Goal: Communication & Community: Answer question/provide support

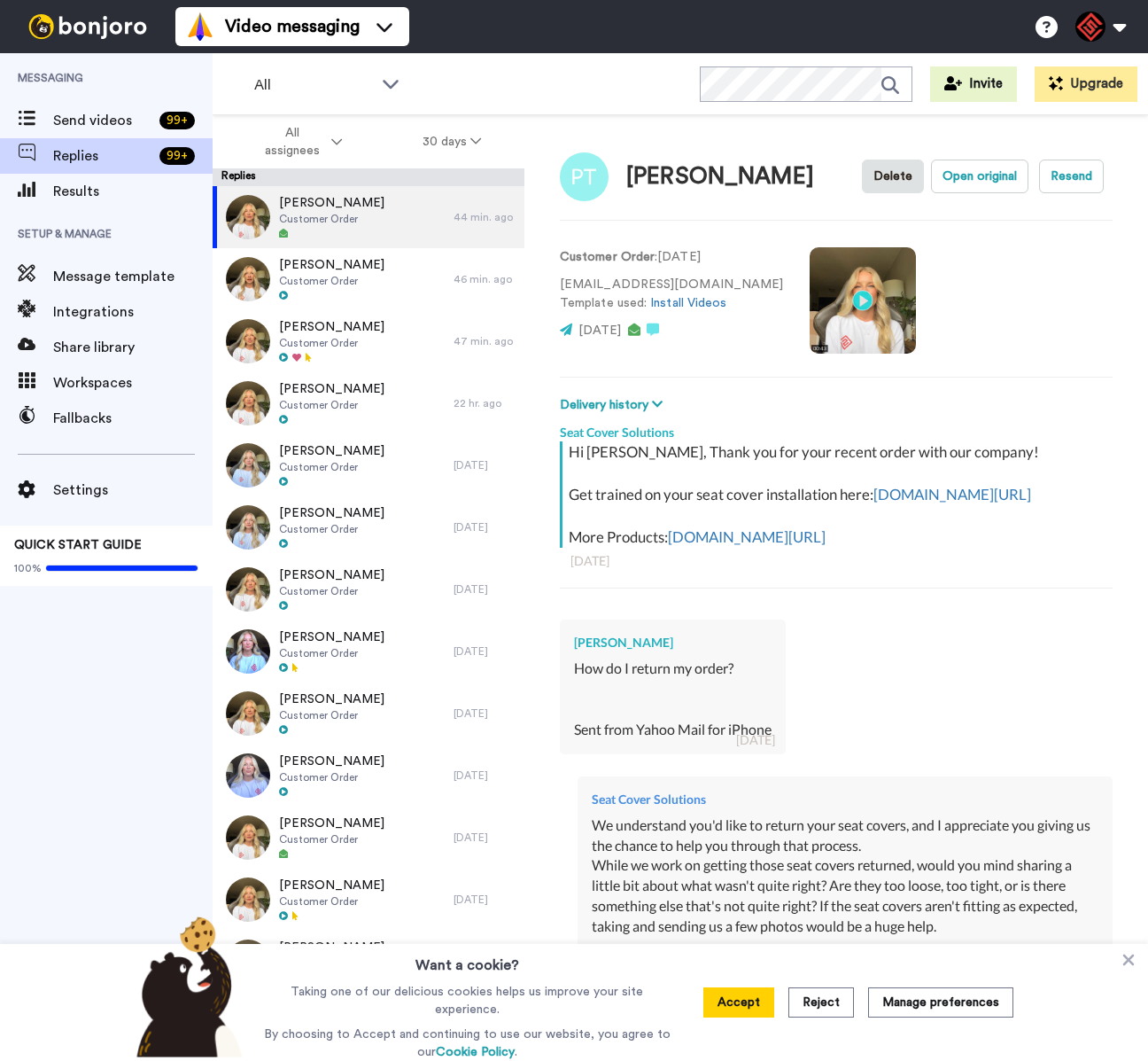
type textarea "x"
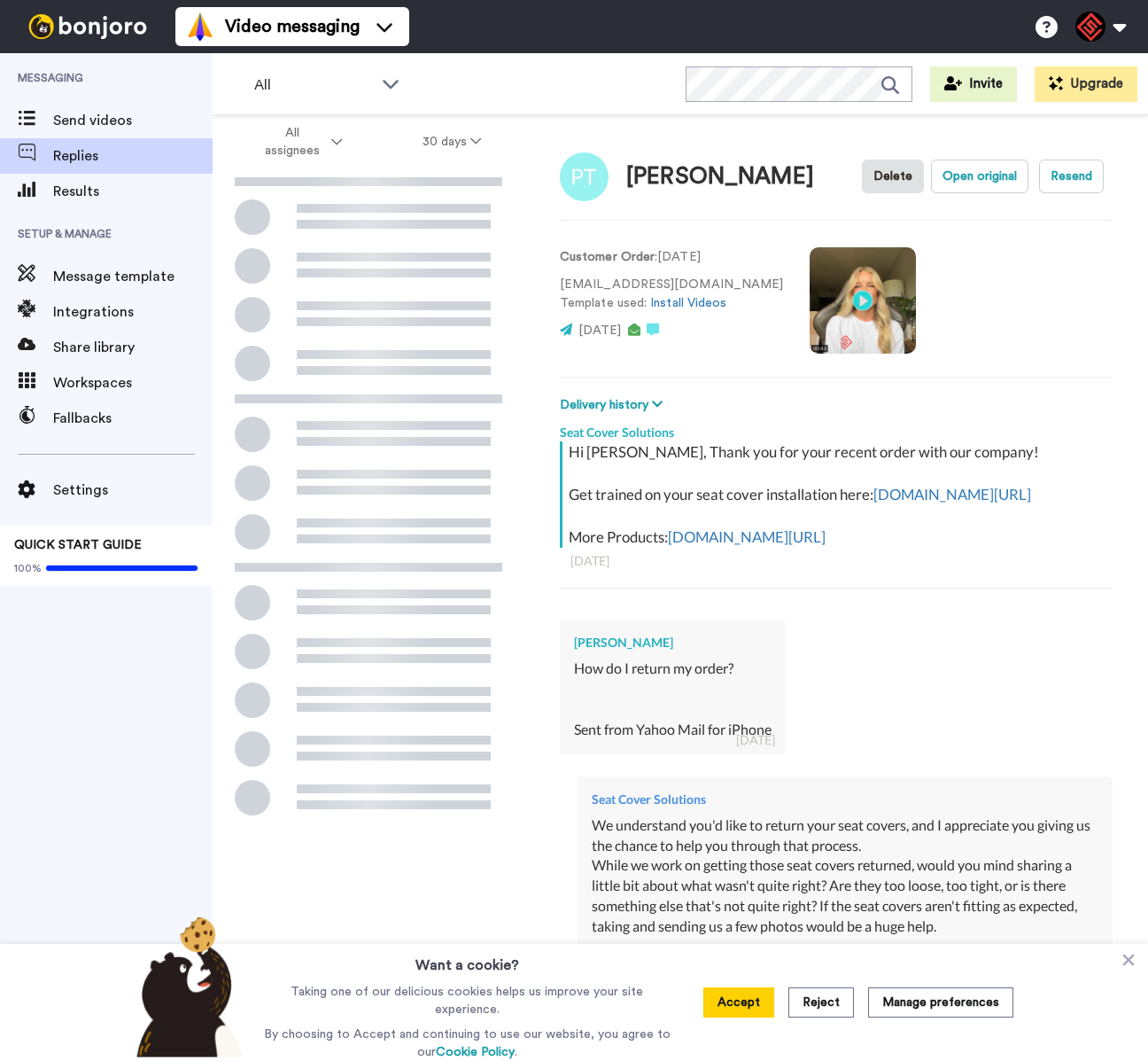
type textarea "x"
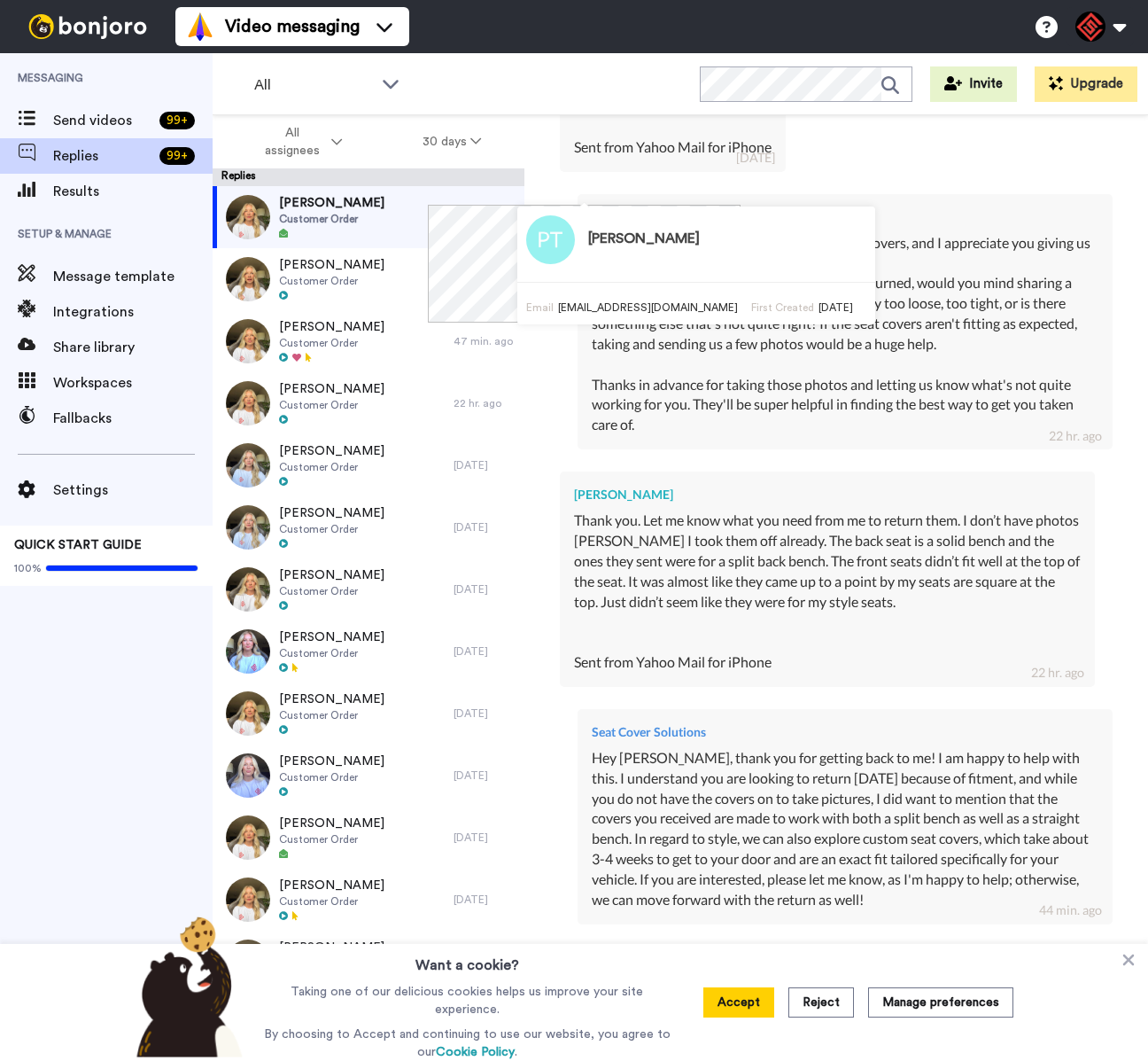
scroll to position [877, 0]
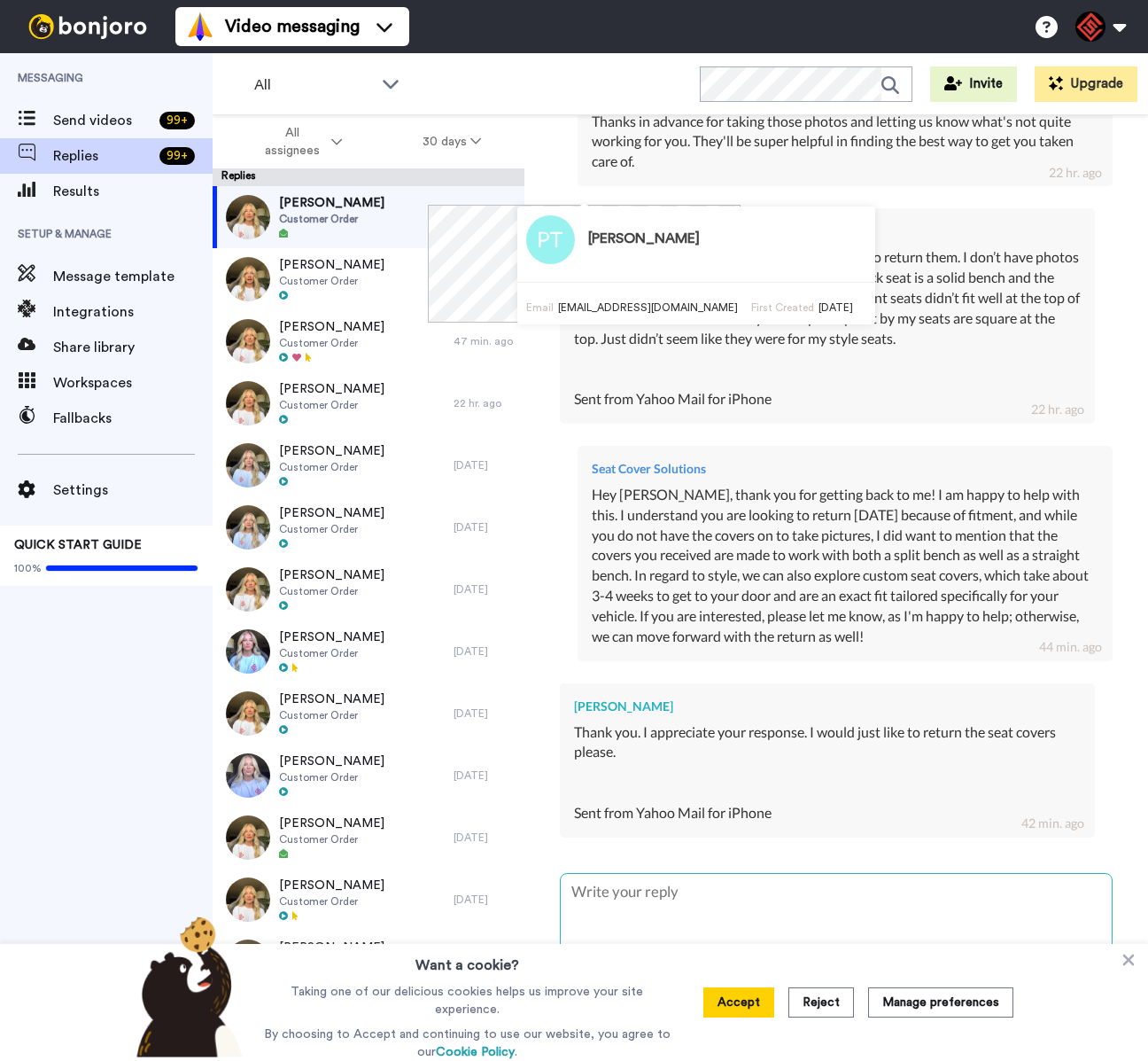
click at [741, 924] on textarea at bounding box center [836, 931] width 551 height 113
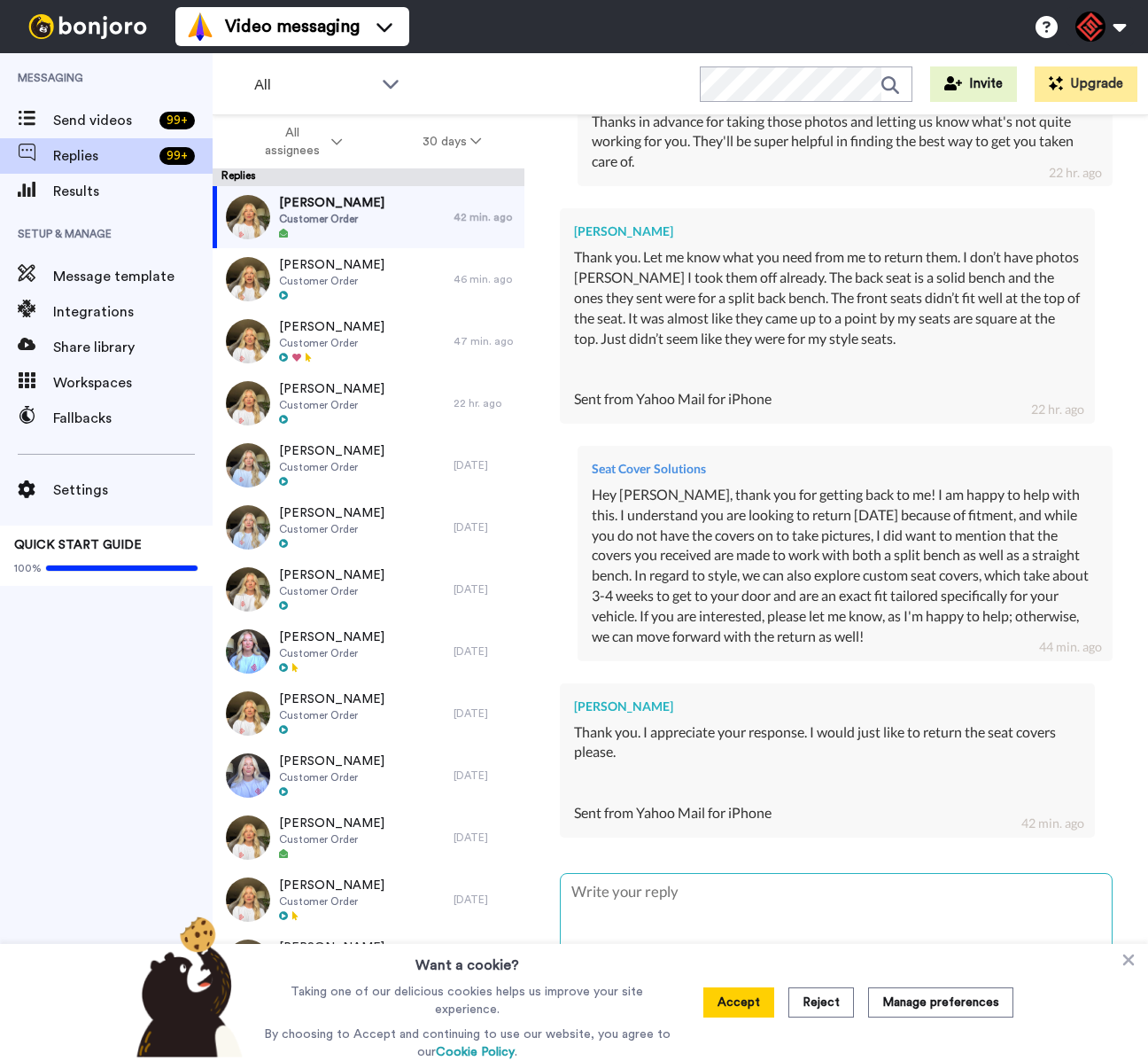
type textarea "H"
type textarea "x"
type textarea "He"
type textarea "x"
type textarea "Hey"
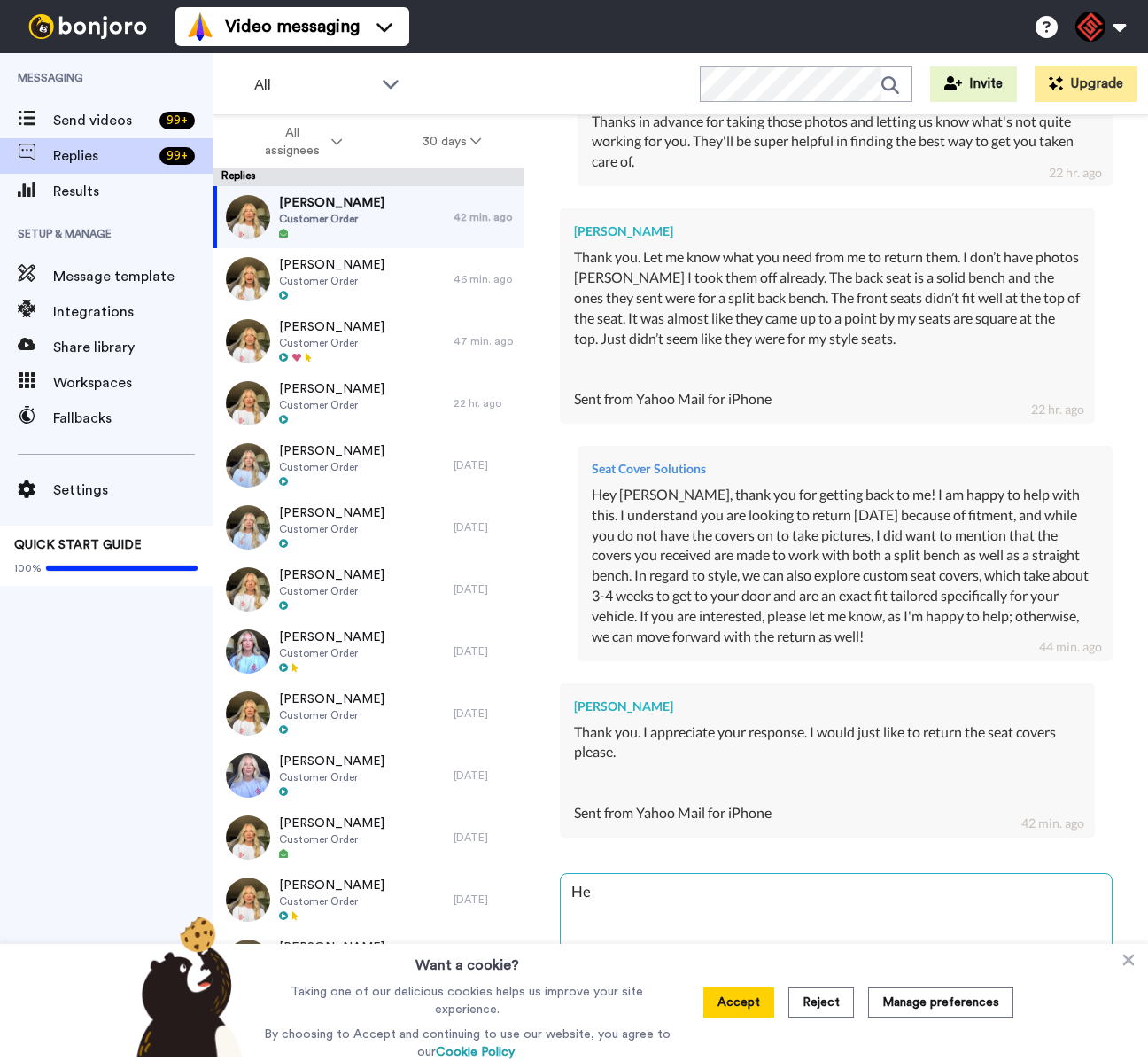
type textarea "x"
type textarea "Hey"
type textarea "x"
type textarea "Hey P"
type textarea "x"
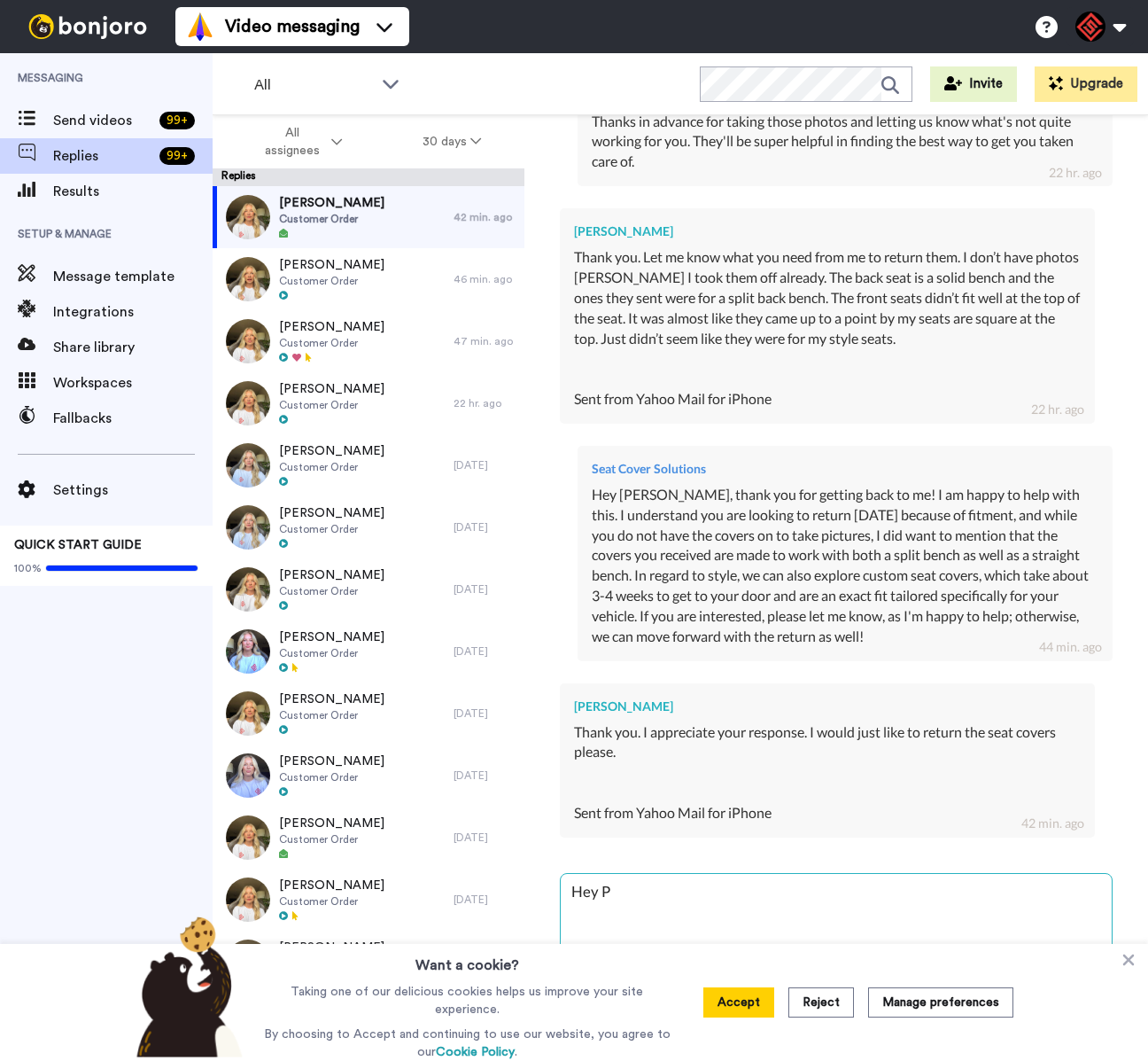
type textarea "Hey Pe"
type textarea "x"
type textarea "Hey Pet"
type textarea "x"
type textarea "Hey [PERSON_NAME]"
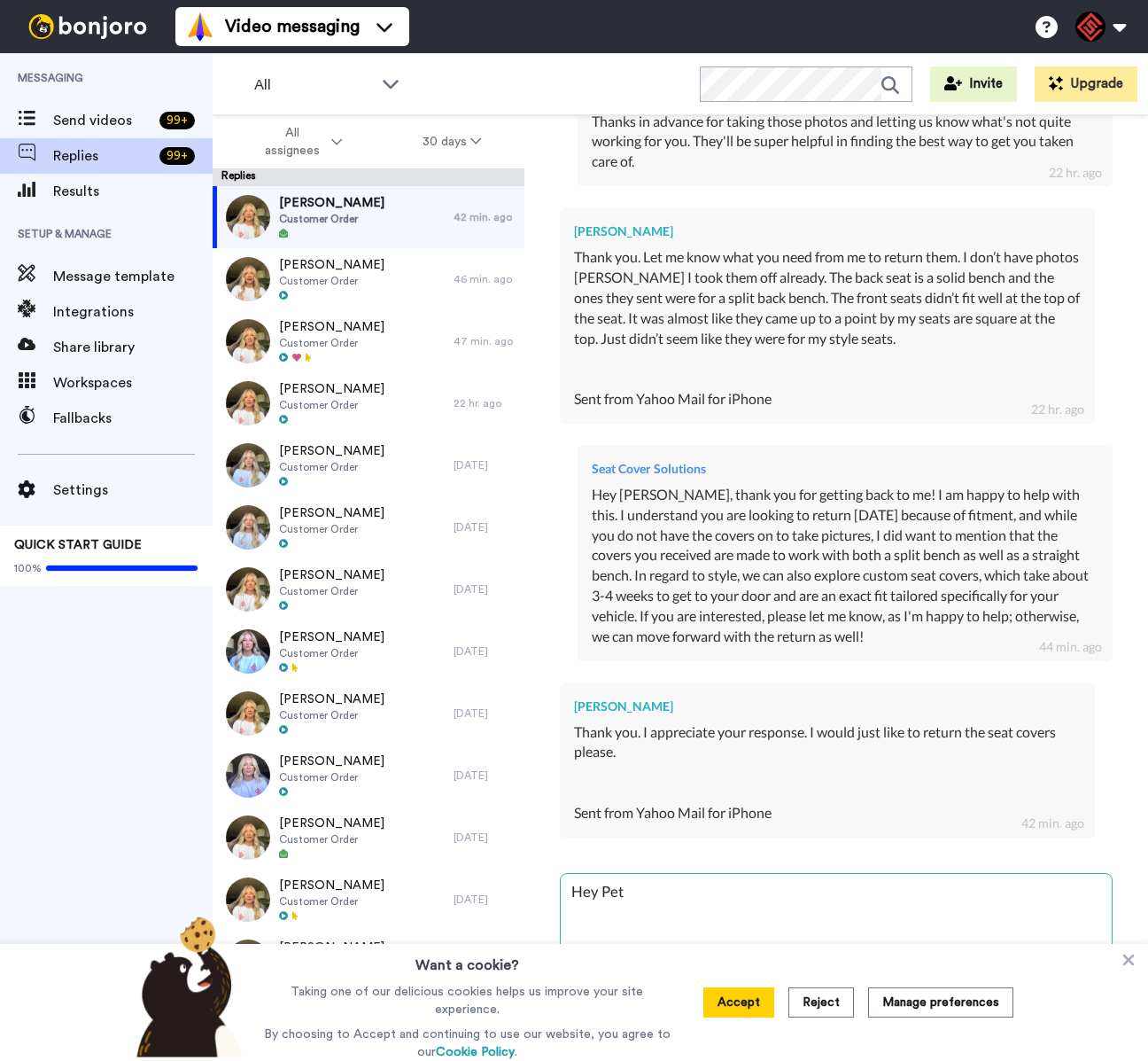
type textarea "x"
type textarea "Hey [PERSON_NAME]"
type textarea "x"
type textarea "Hey [PERSON_NAME],"
type textarea "x"
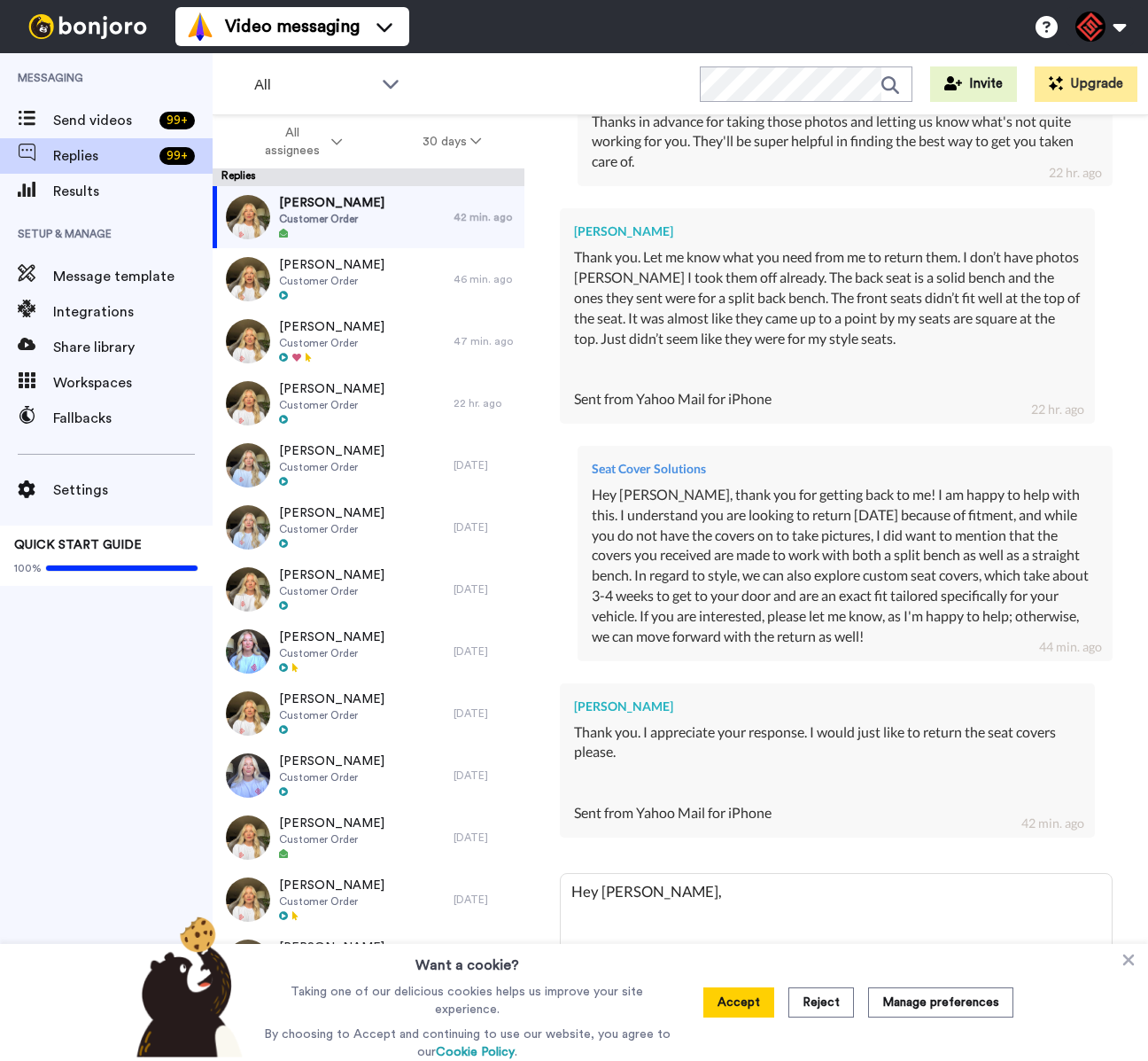
type textarea "Hey [PERSON_NAME],"
drag, startPoint x: 657, startPoint y: 697, endPoint x: 569, endPoint y: 700, distance: 88.1
click at [569, 700] on div "[PERSON_NAME] Thank you. I appreciate your response. I would just like to retur…" at bounding box center [828, 760] width 535 height 154
copy div "[PERSON_NAME]"
type textarea "x"
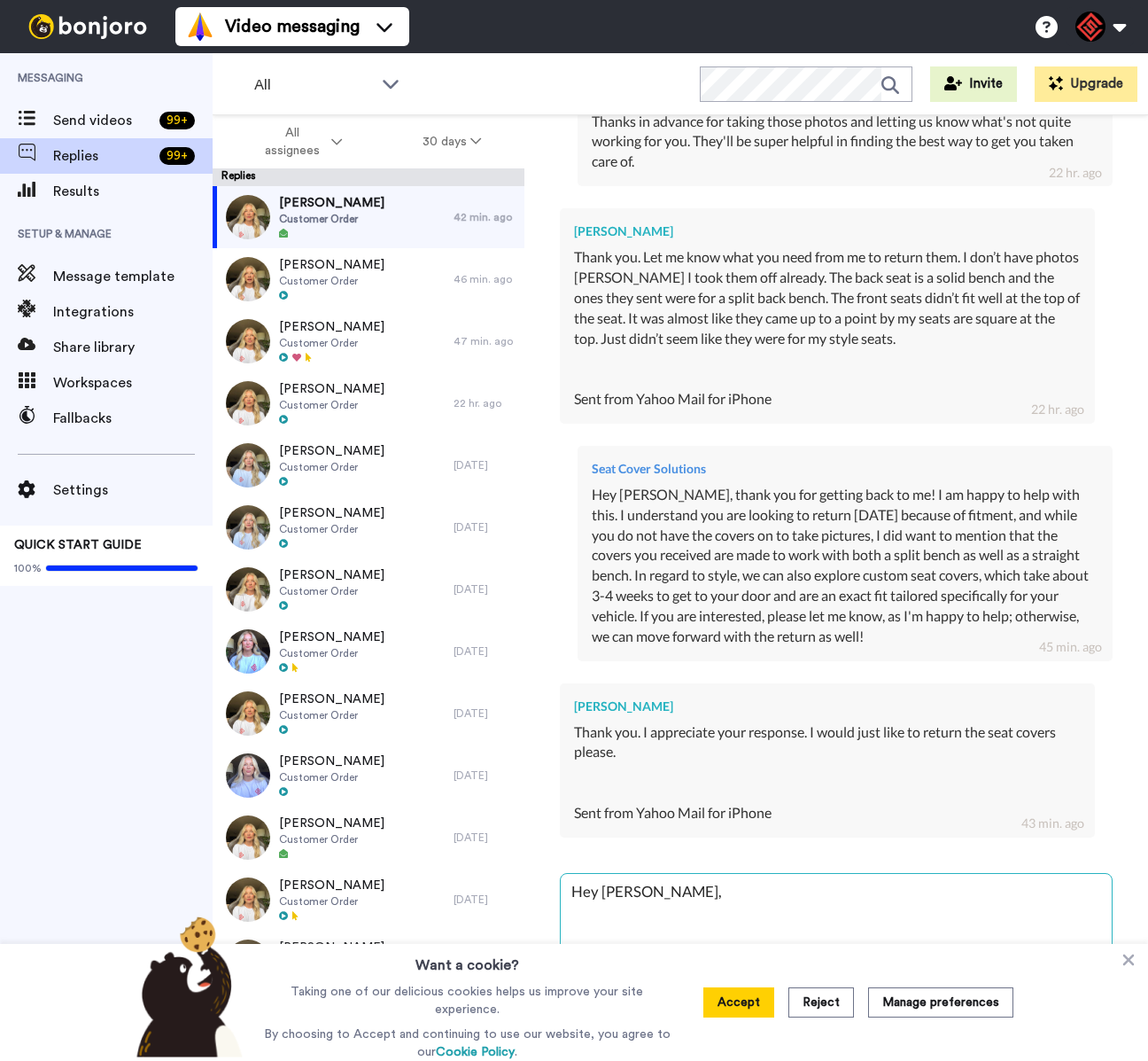
click at [713, 891] on textarea "Hey [PERSON_NAME]," at bounding box center [836, 931] width 551 height 113
type textarea "Hey [PERSON_NAME],"
type textarea "x"
type textarea "Hey [PERSON_NAME],"
type textarea "x"
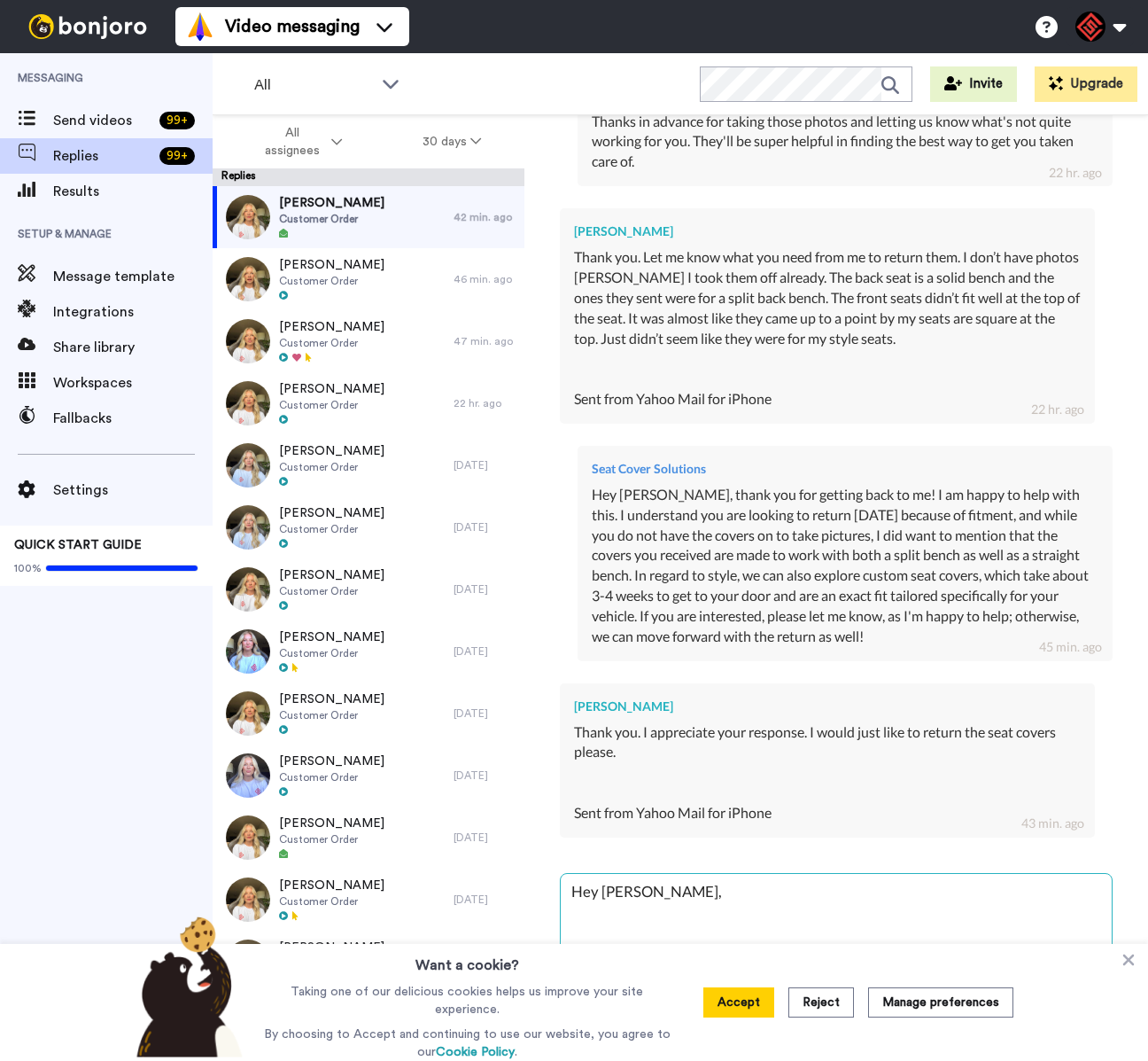
type textarea "Hey [PERSON_NAME], T"
type textarea "x"
type textarea "Hey [PERSON_NAME], Th"
type textarea "x"
type textarea "Hey [PERSON_NAME], Tha"
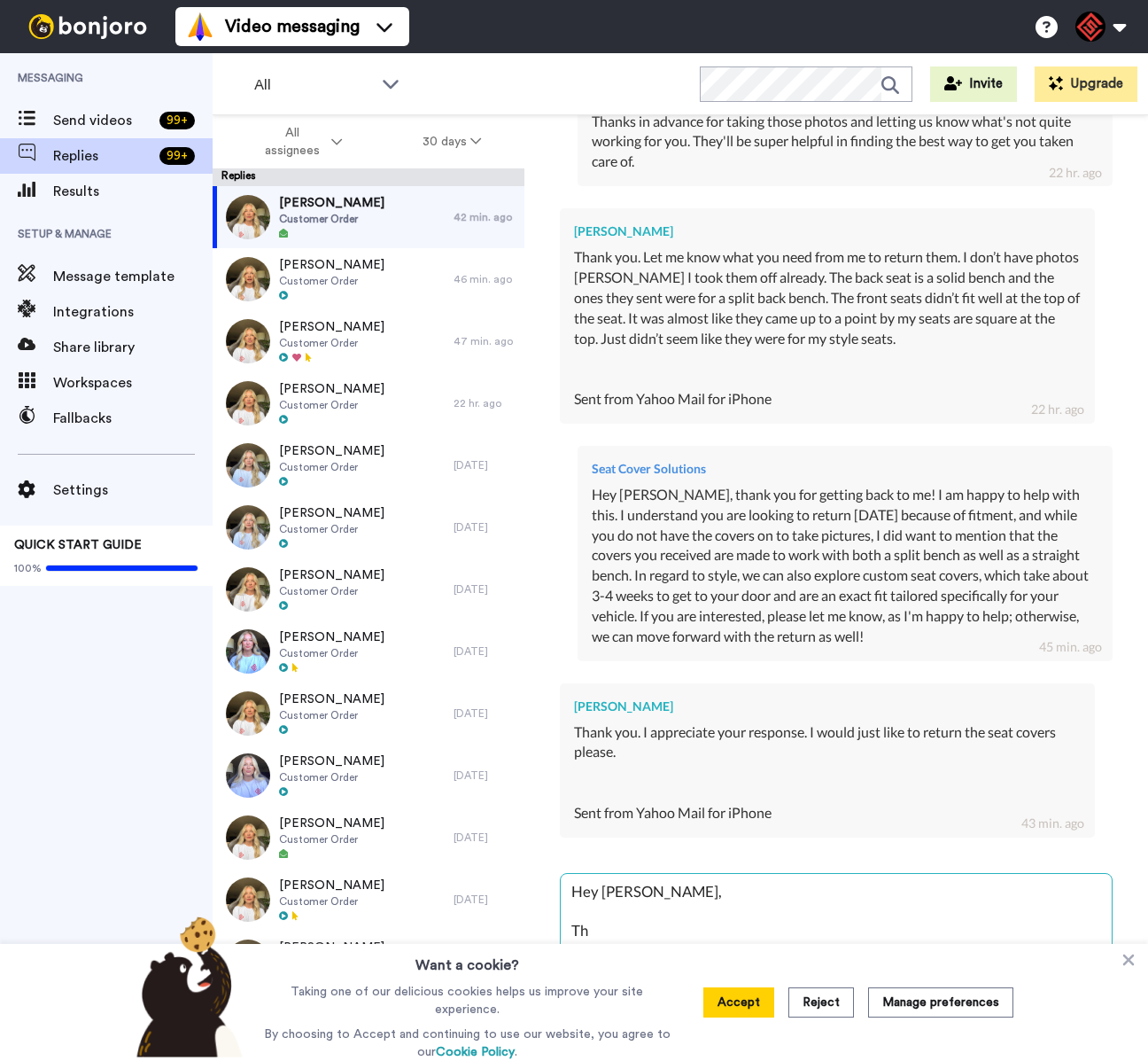
type textarea "x"
type textarea "Hey [PERSON_NAME], Than"
type textarea "x"
type textarea "Hey [PERSON_NAME], Thank"
type textarea "x"
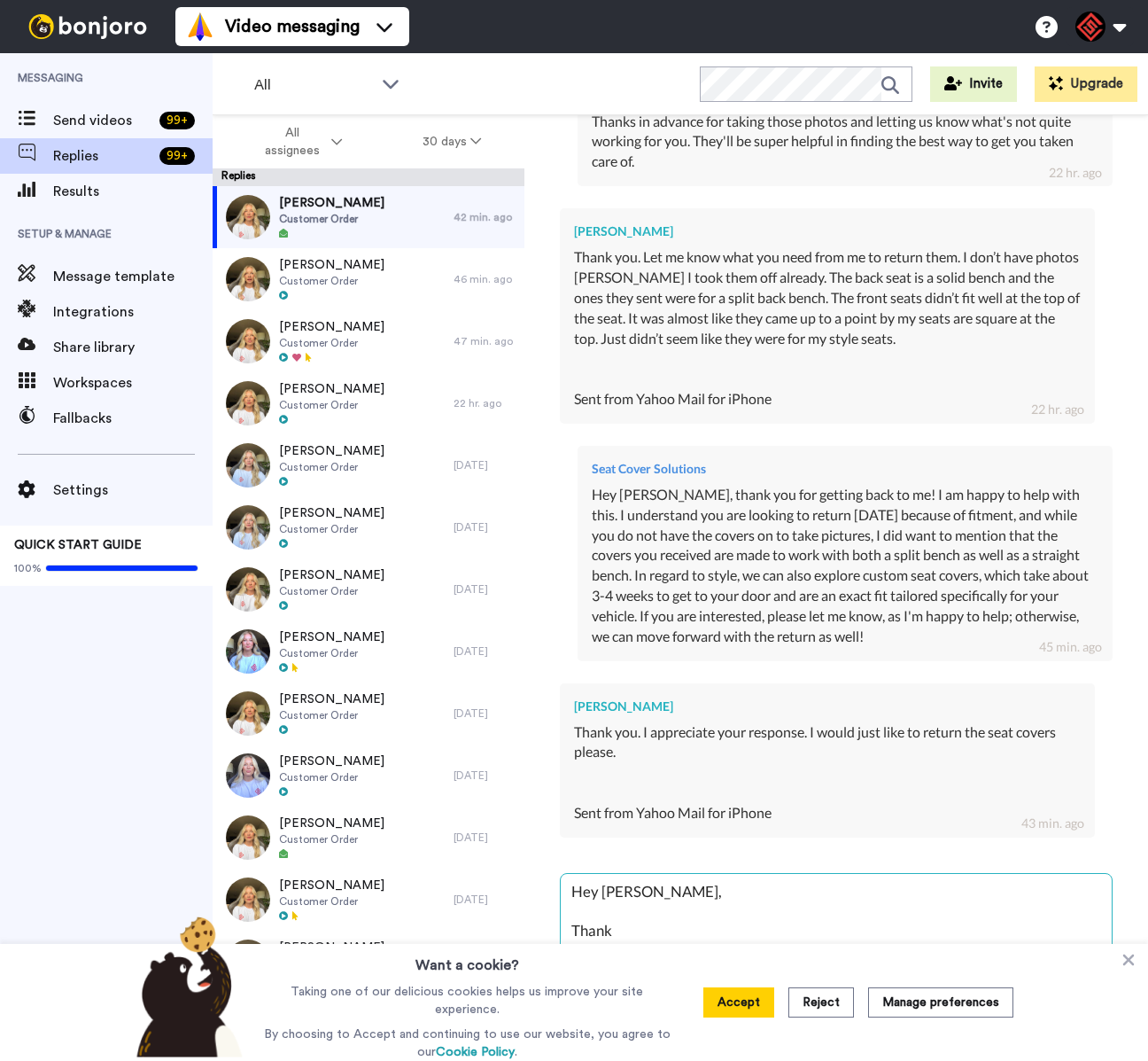
type textarea "Hey [PERSON_NAME], Thank"
type textarea "x"
type textarea "Hey [PERSON_NAME], Thank y"
type textarea "x"
type textarea "Hey [PERSON_NAME], Thank yo"
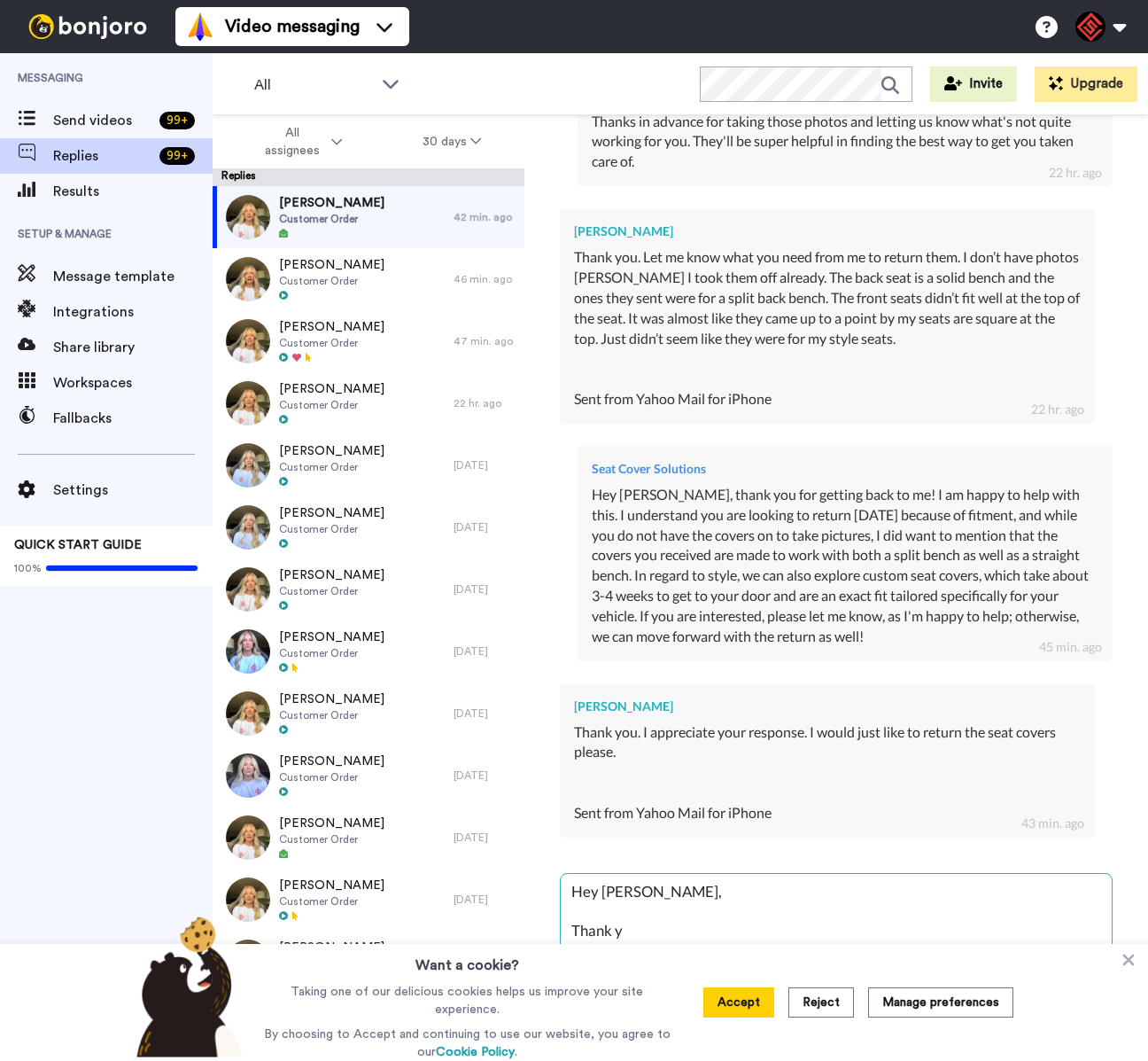
type textarea "x"
type textarea "Hey [PERSON_NAME], Thank you"
type textarea "x"
type textarea "Hey [PERSON_NAME], Thank you"
type textarea "x"
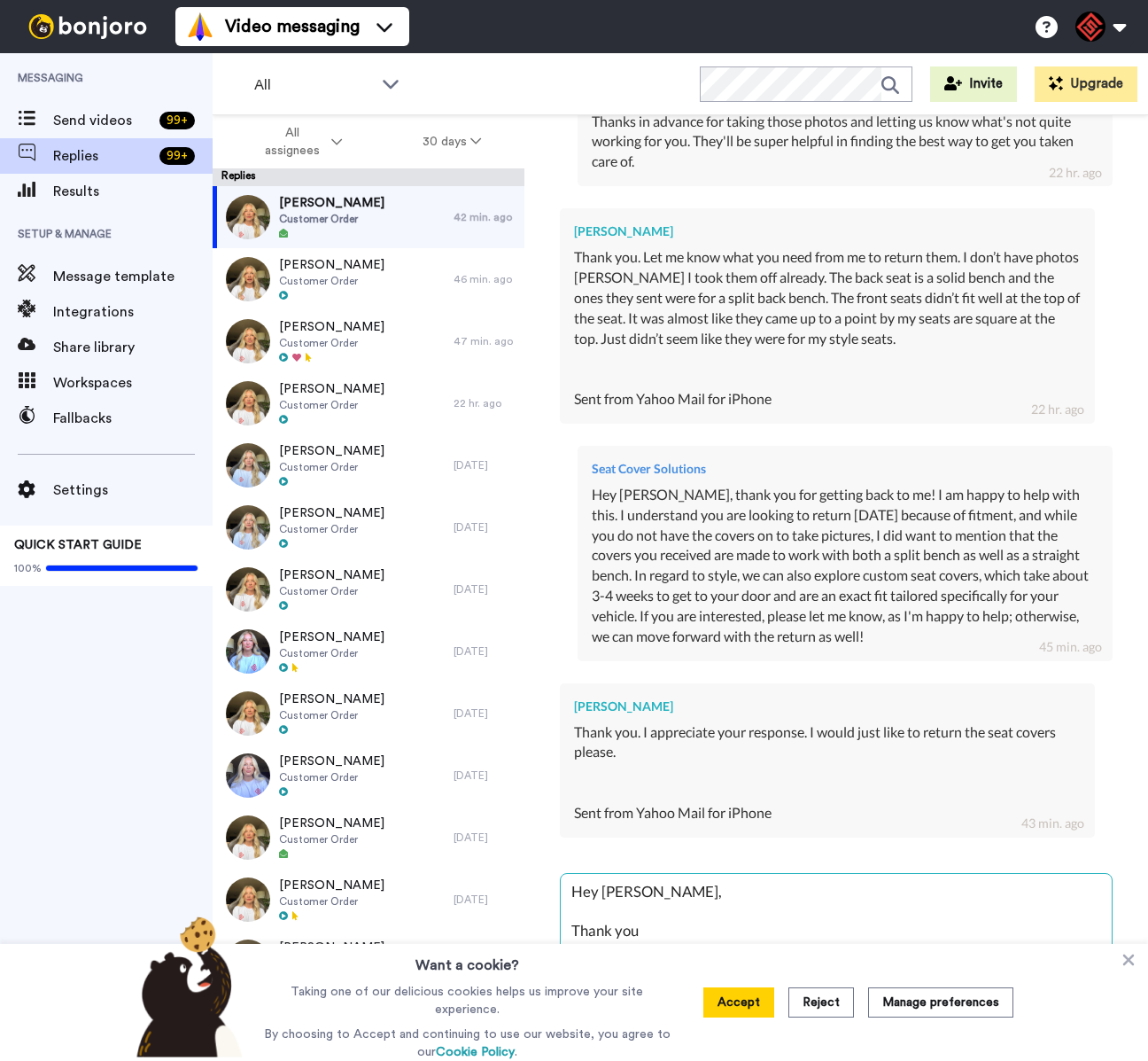
type textarea "Hey [PERSON_NAME], Thank you f"
type textarea "x"
type textarea "Hey [PERSON_NAME], Thank you fo"
type textarea "x"
type textarea "Hey [PERSON_NAME], Thank you for"
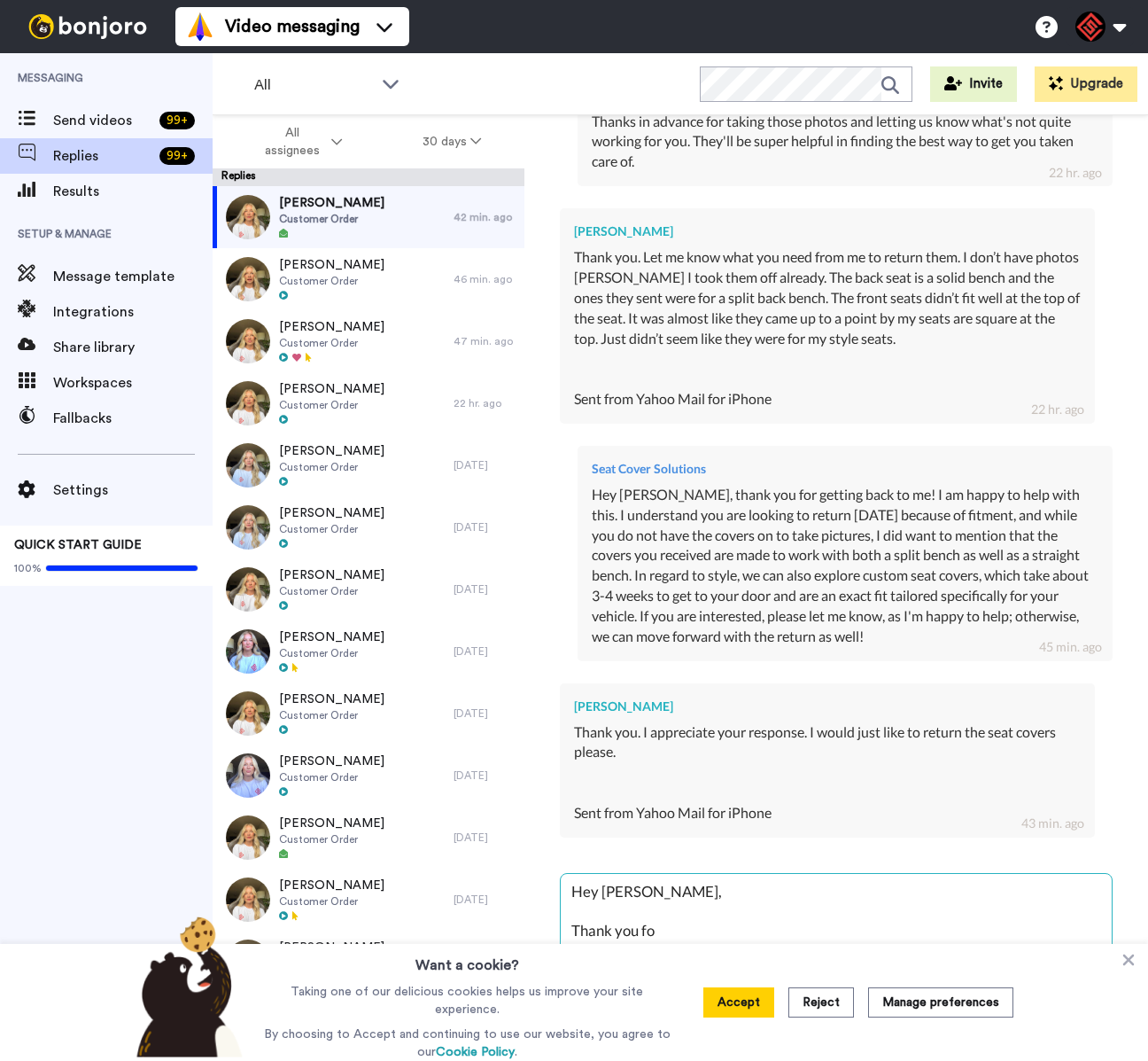
type textarea "x"
type textarea "Hey [PERSON_NAME], Thank you for"
type textarea "x"
type textarea "Hey [PERSON_NAME], Thank you for g"
type textarea "x"
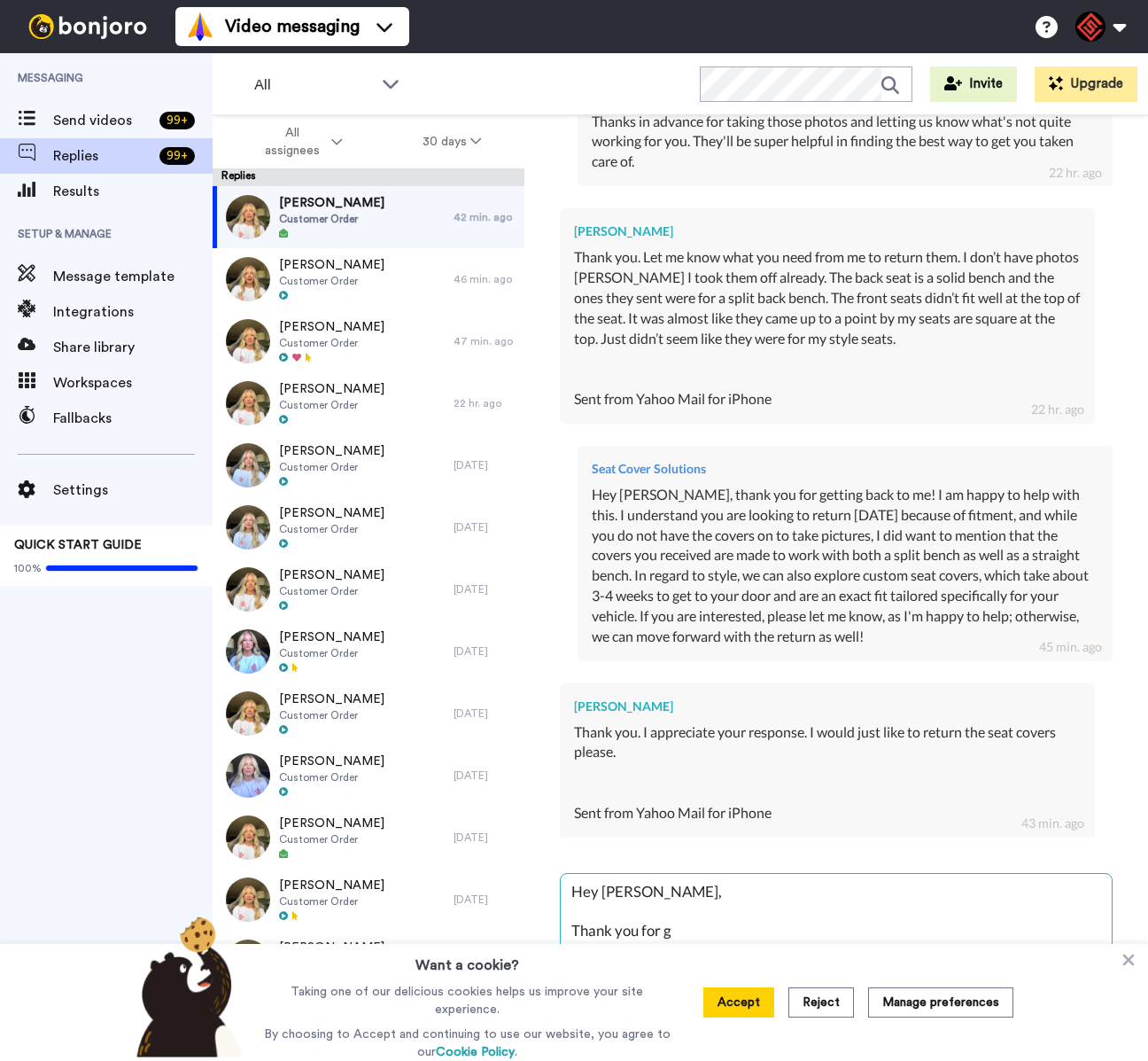
type textarea "Hey [PERSON_NAME], Thank you for ge"
type textarea "x"
type textarea "Hey [PERSON_NAME], Thank you for get"
type textarea "x"
type textarea "Hey [PERSON_NAME], Thank you for gett"
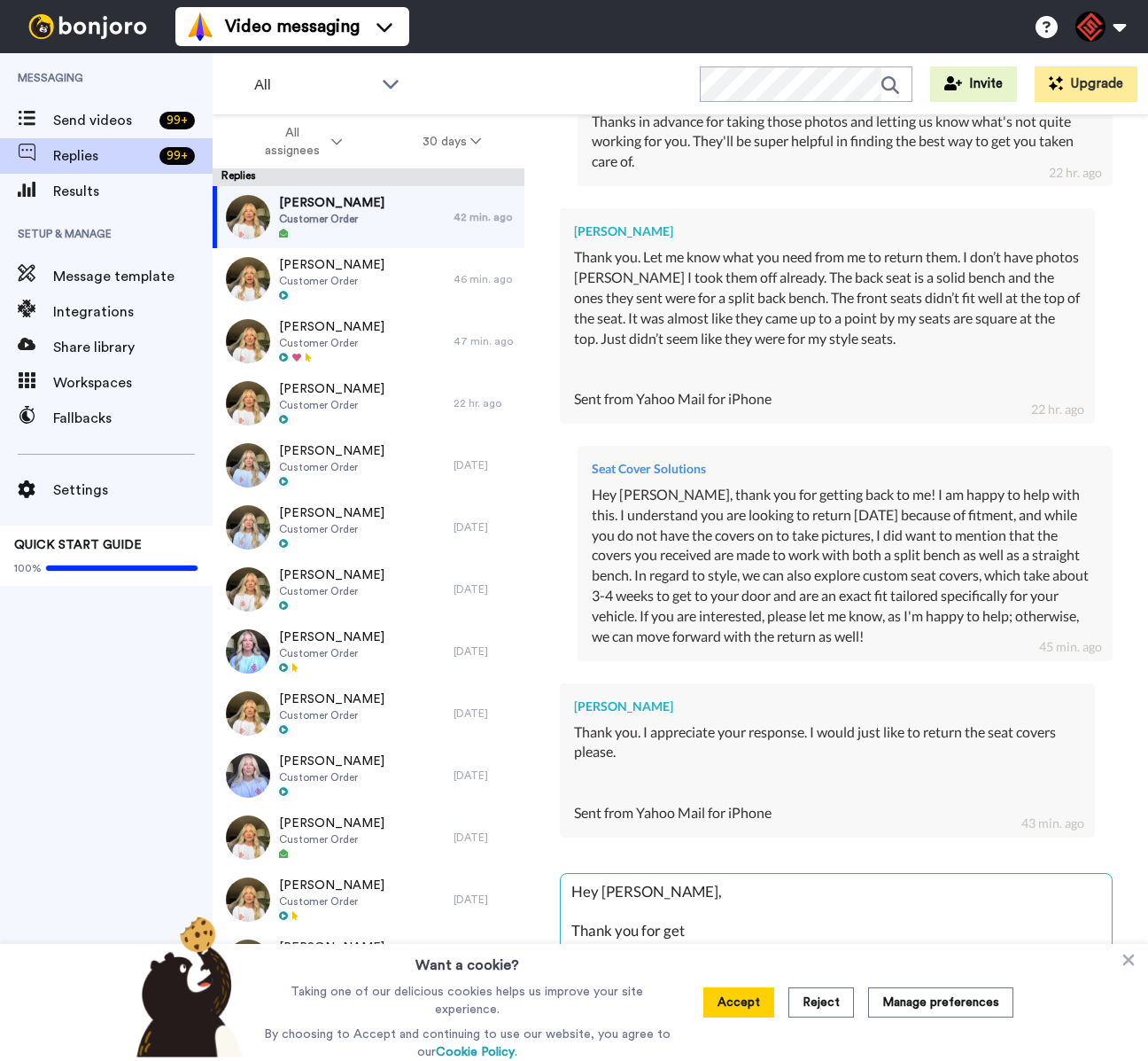
type textarea "x"
type textarea "Hey [PERSON_NAME], Thank you for getti"
type textarea "x"
type textarea "Hey [PERSON_NAME], Thank you for gettin"
type textarea "x"
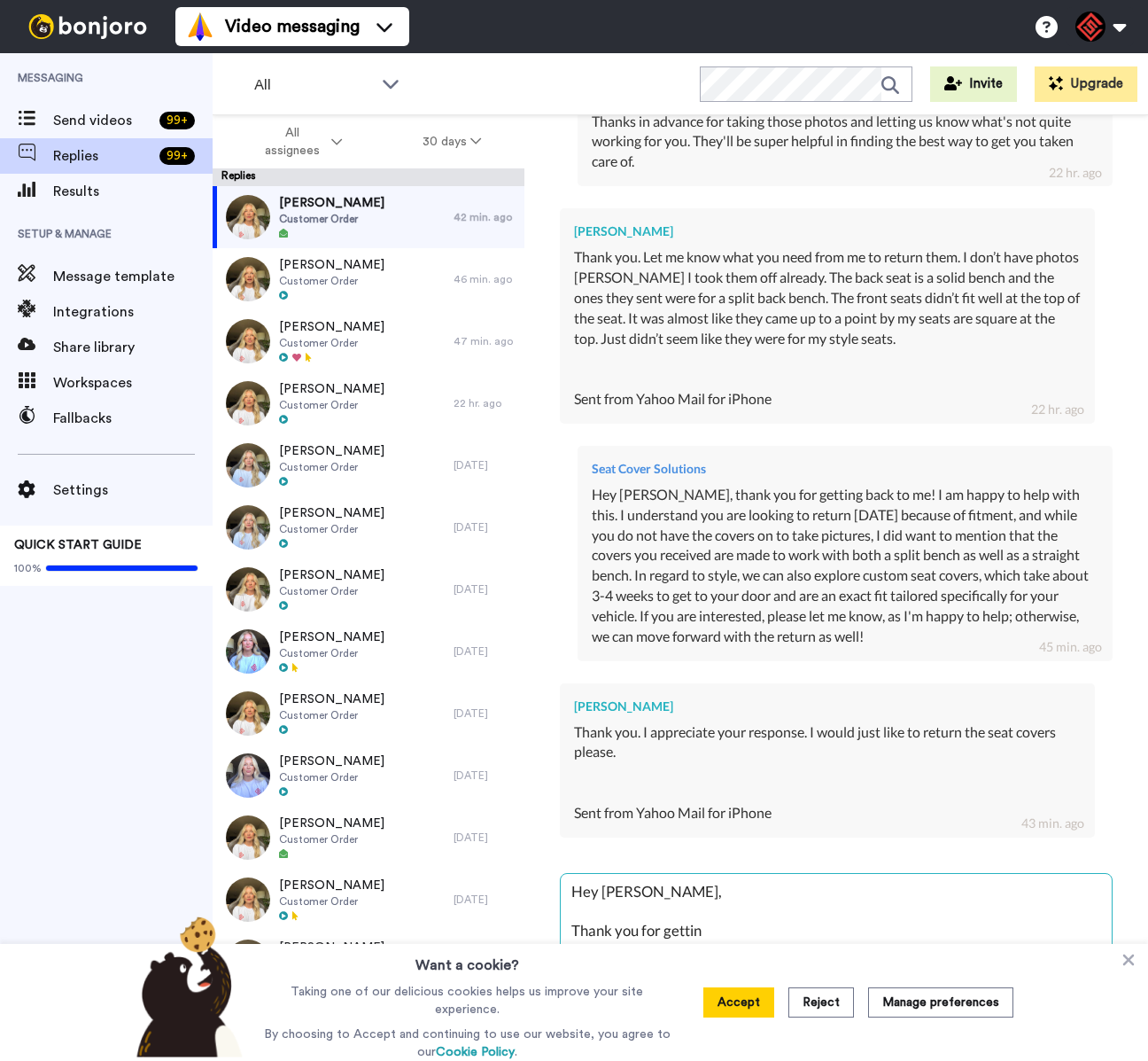
type textarea "Hey [PERSON_NAME], Thank you for getting"
type textarea "x"
type textarea "Hey [PERSON_NAME], Thank you for getting"
type textarea "x"
type textarea "Hey [PERSON_NAME], Thank you for getting b"
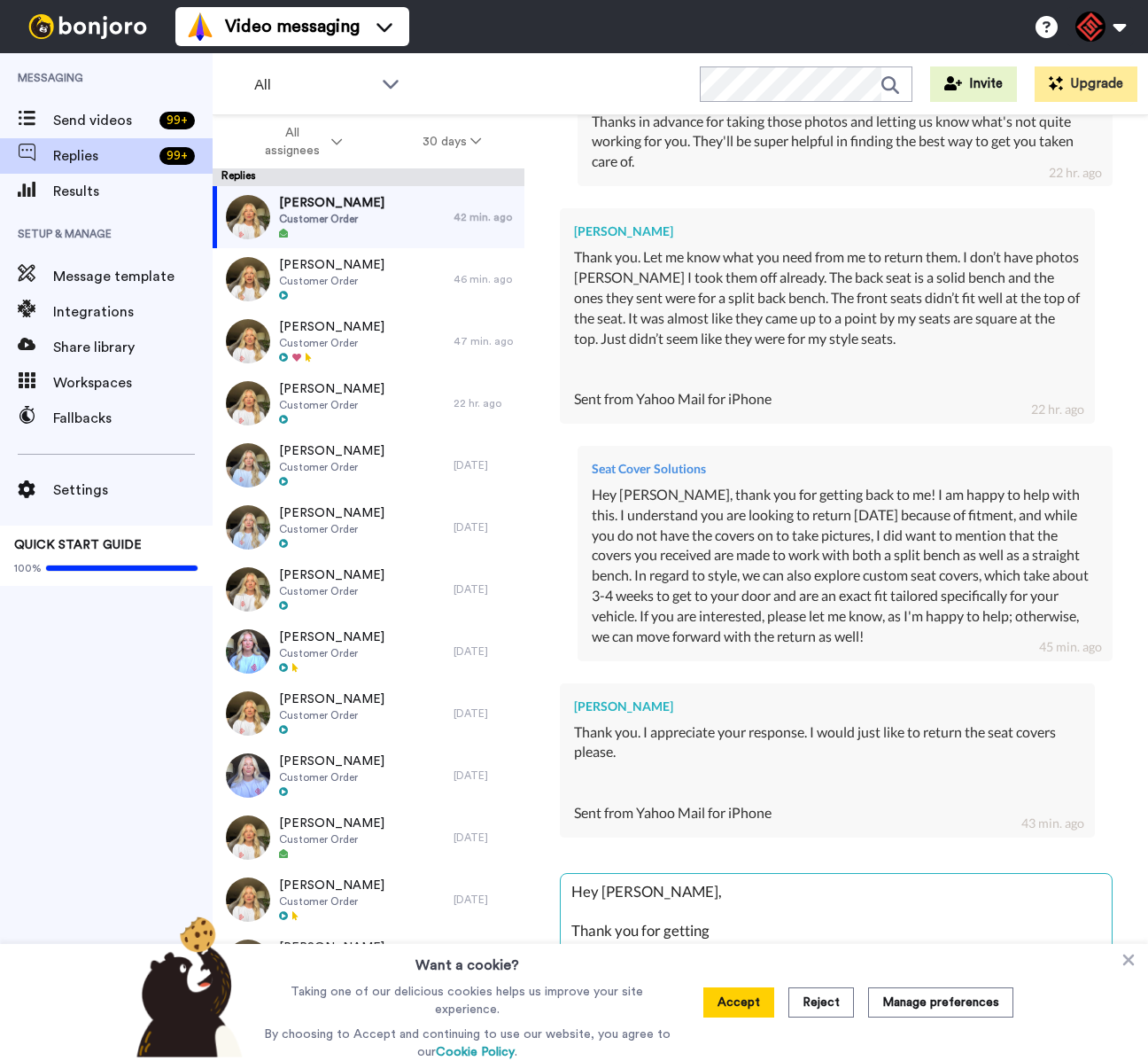
type textarea "x"
type textarea "Hey [PERSON_NAME], Thank you for getting ba"
type textarea "x"
type textarea "Hey [PERSON_NAME], Thank you for getting bac"
type textarea "x"
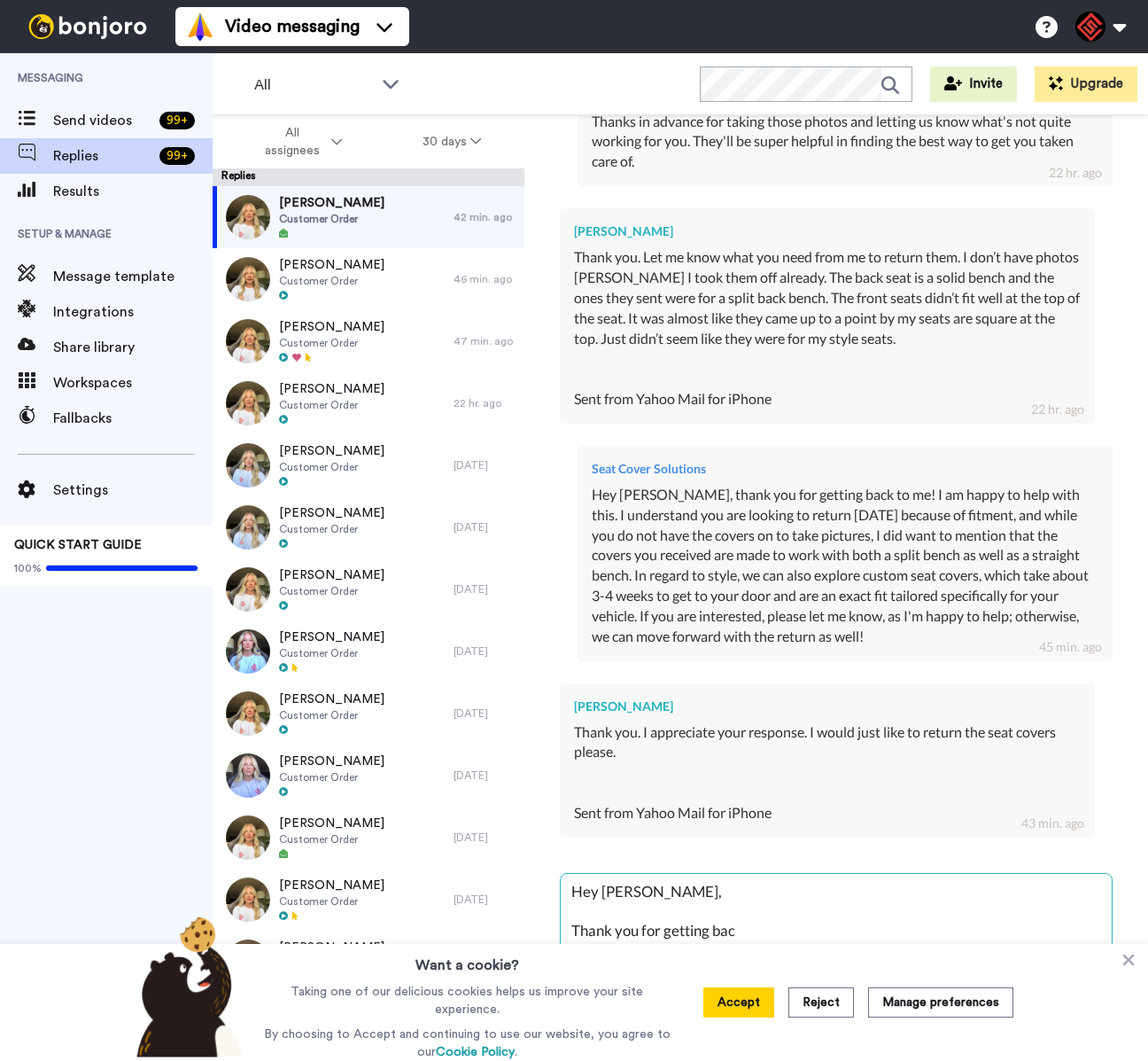
type textarea "Hey [PERSON_NAME], Thank you for getting back"
type textarea "x"
type textarea "Hey [PERSON_NAME], Thank you for getting back"
type textarea "x"
type textarea "Hey [PERSON_NAME], Thank you for getting back t"
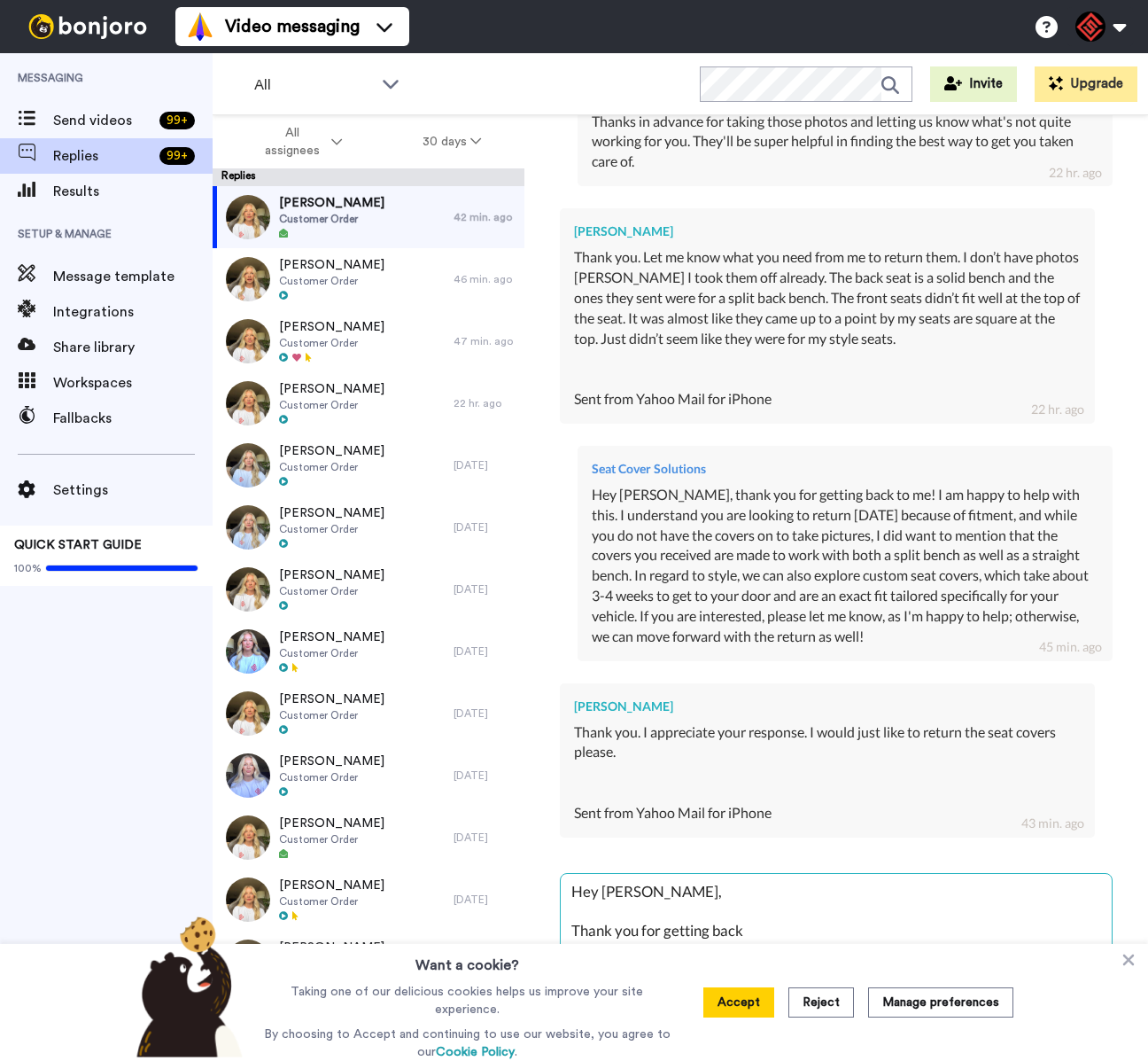
type textarea "x"
type textarea "Hey [PERSON_NAME], Thank you for getting back to"
type textarea "x"
type textarea "Hey [PERSON_NAME], Thank you for getting back to"
type textarea "x"
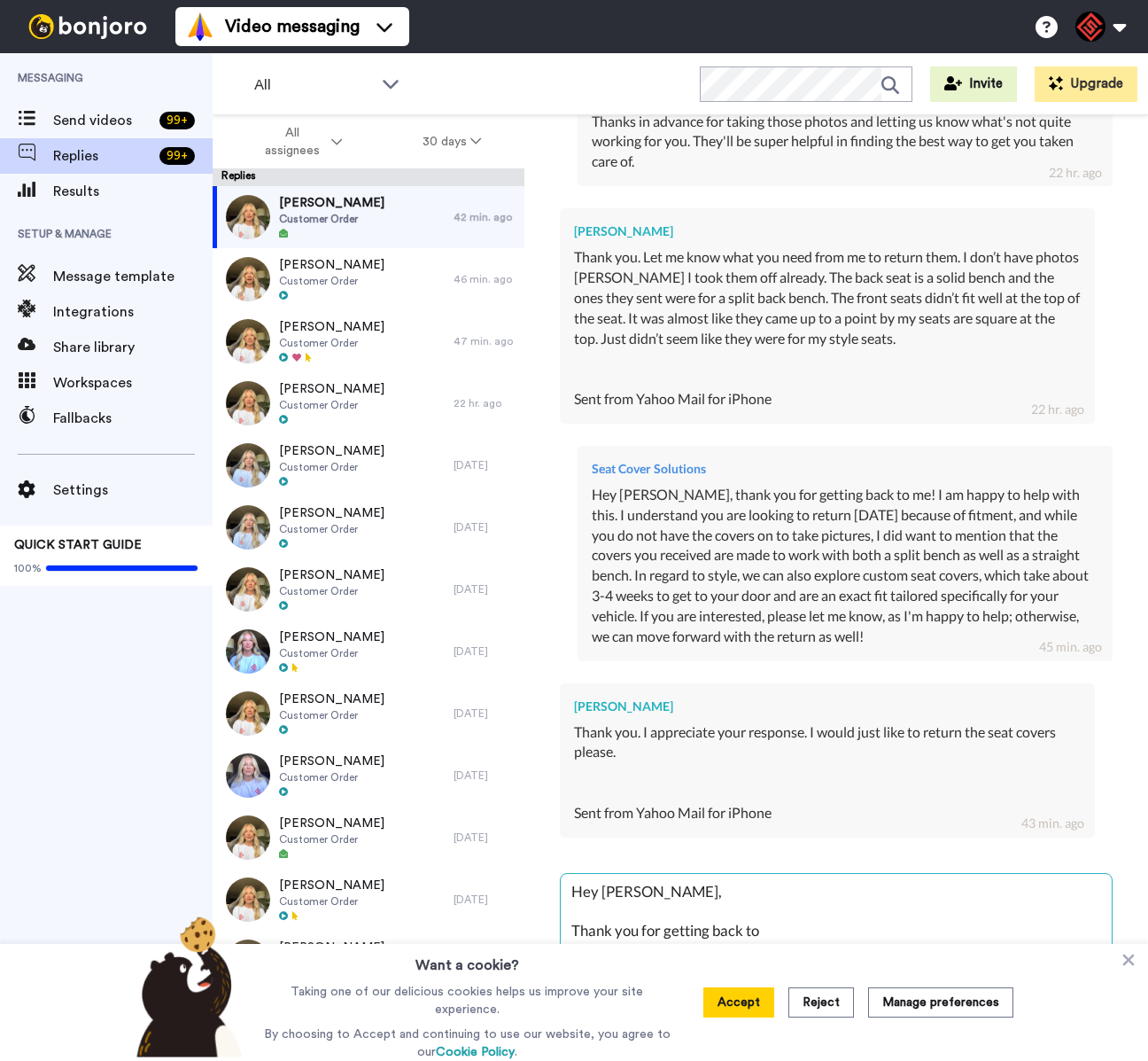
type textarea "Hey [PERSON_NAME], Thank you for getting back to m"
type textarea "x"
type textarea "Hey [PERSON_NAME], Thank you for getting back to me"
type textarea "x"
type textarea "Hey [PERSON_NAME], Thank you for getting back to me!"
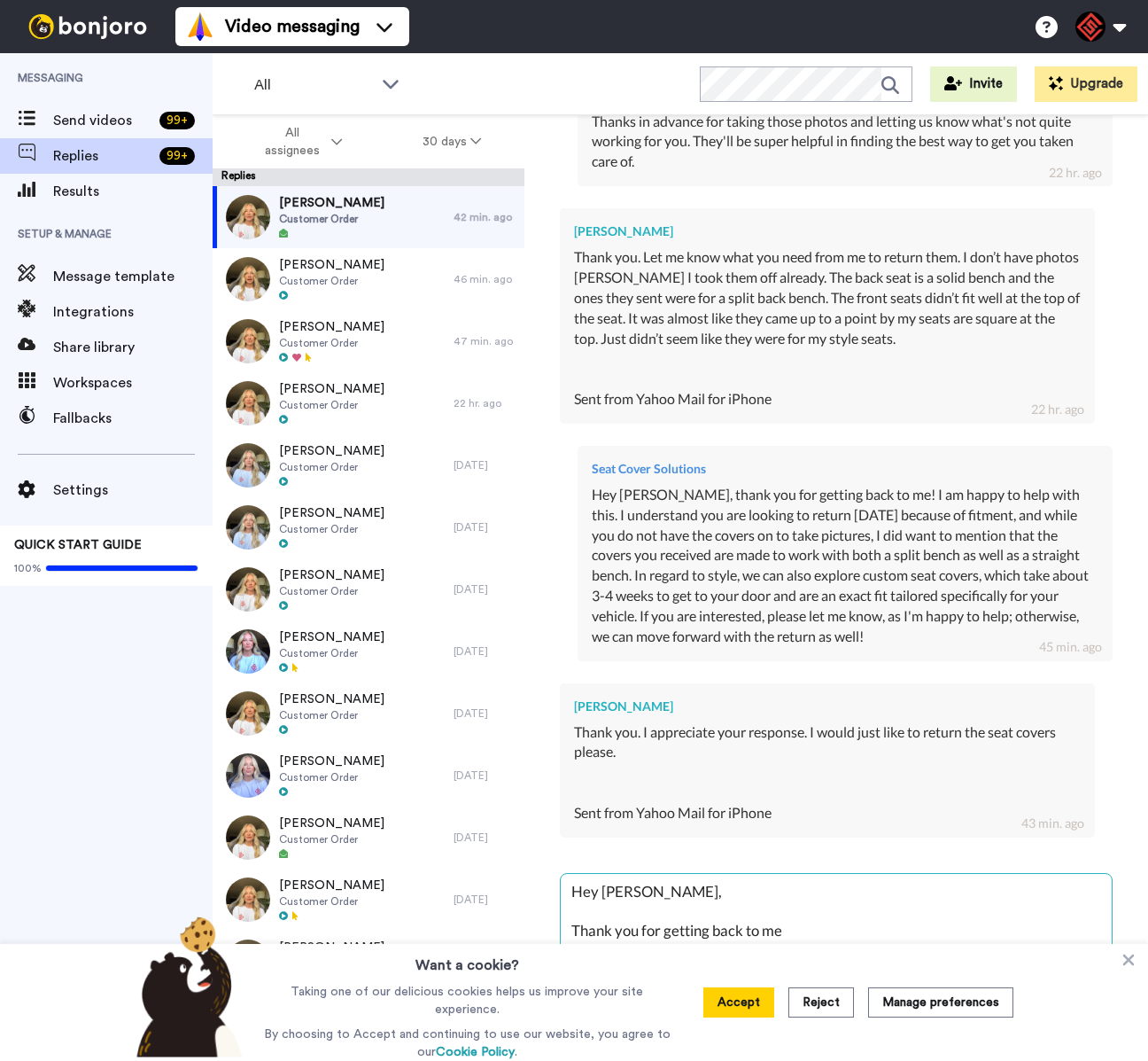
type textarea "x"
type textarea "Hey [PERSON_NAME], Thank you for getting back to me!"
type textarea "x"
type textarea "Hey [PERSON_NAME], Thank you for getting back to me! W"
type textarea "x"
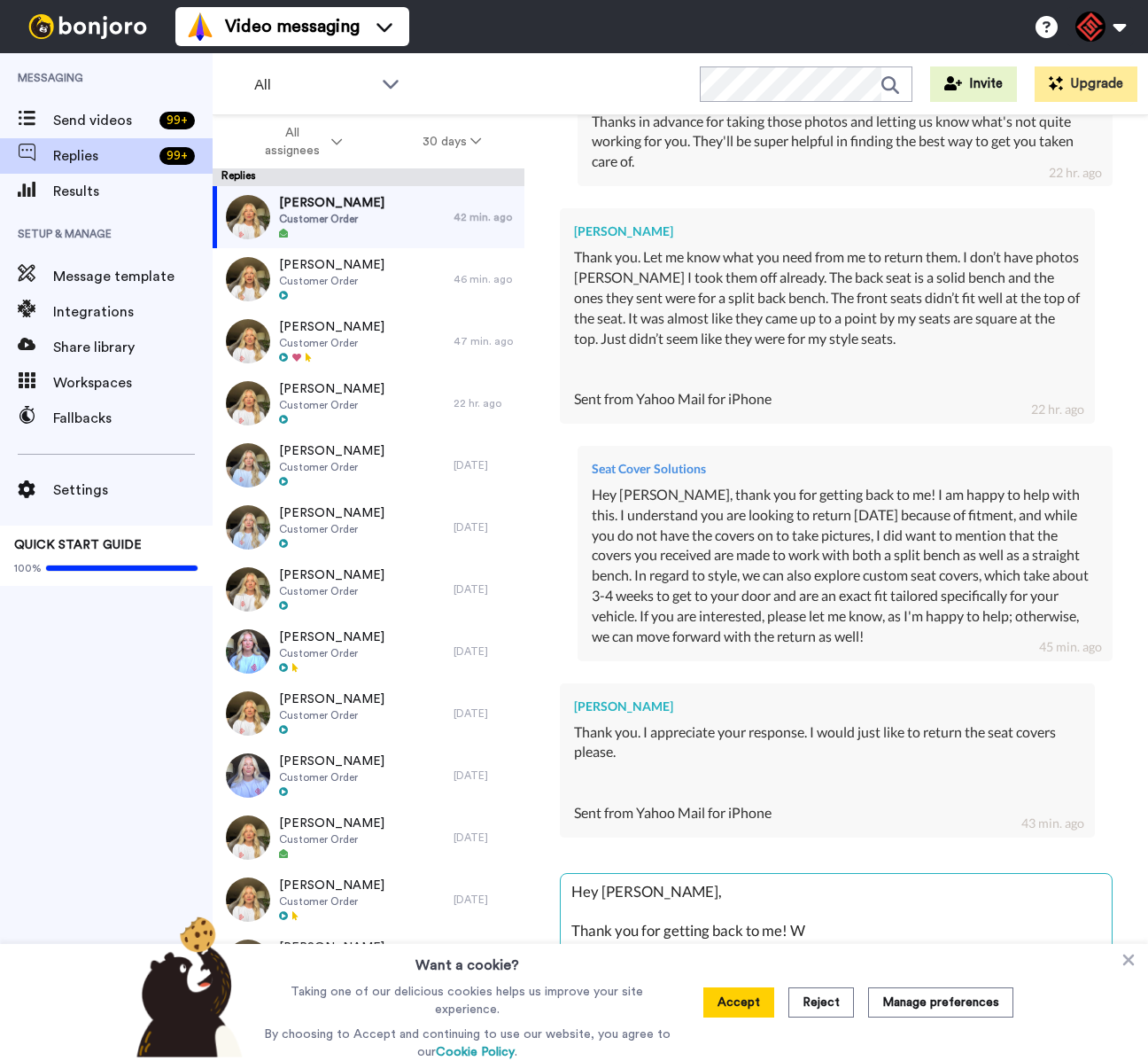
type textarea "Hey [PERSON_NAME], Thank you for getting back to me! Wo"
type textarea "x"
type textarea "Hey [PERSON_NAME], Thank you for getting back to me! Wou"
type textarea "x"
type textarea "Hey [PERSON_NAME], Thank you for getting back to me! Woul"
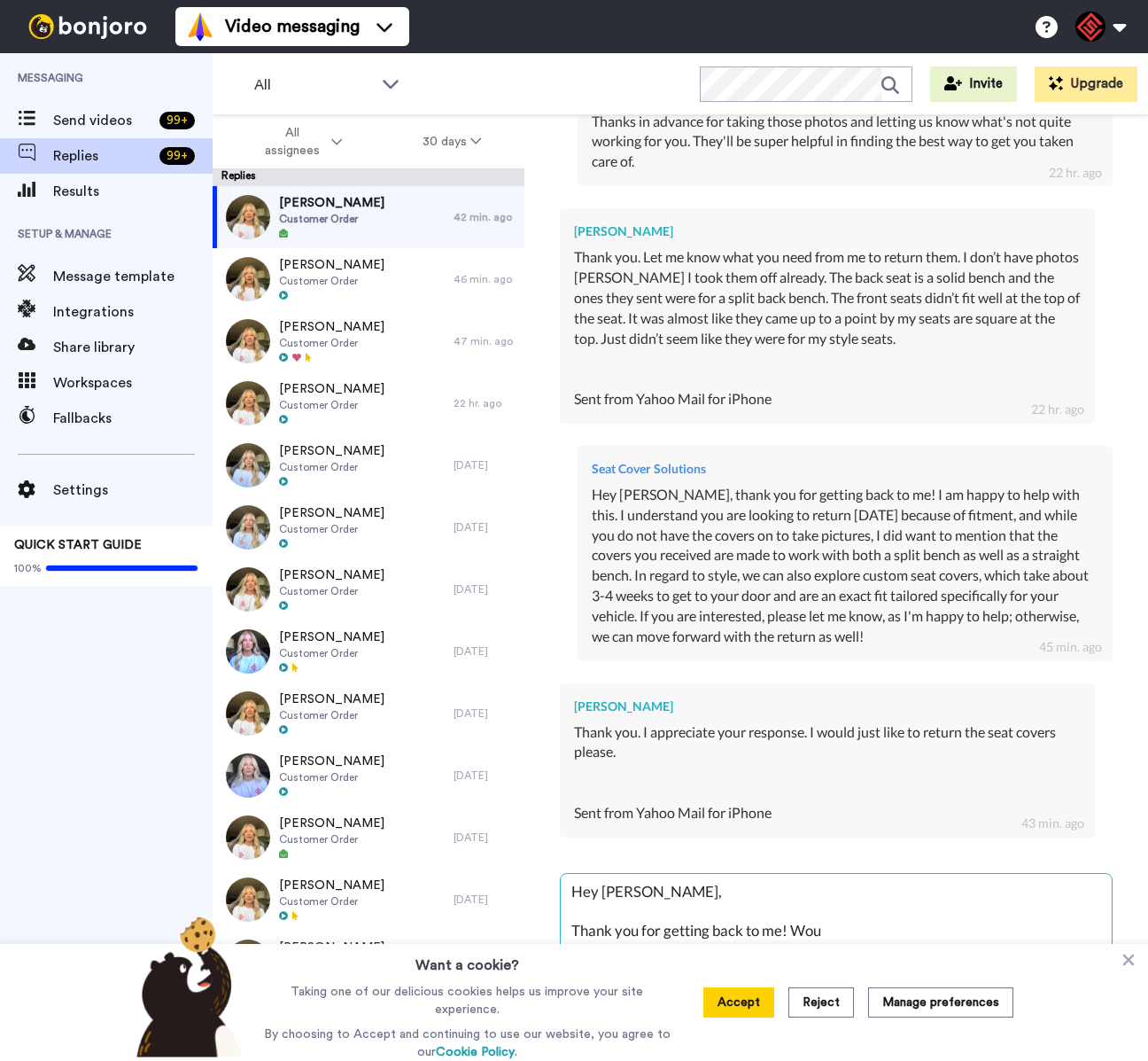
type textarea "x"
type textarea "Hey [PERSON_NAME], Thank you for getting back to me! Would"
type textarea "x"
type textarea "Hey [PERSON_NAME], Thank you for getting back to me! Would"
type textarea "x"
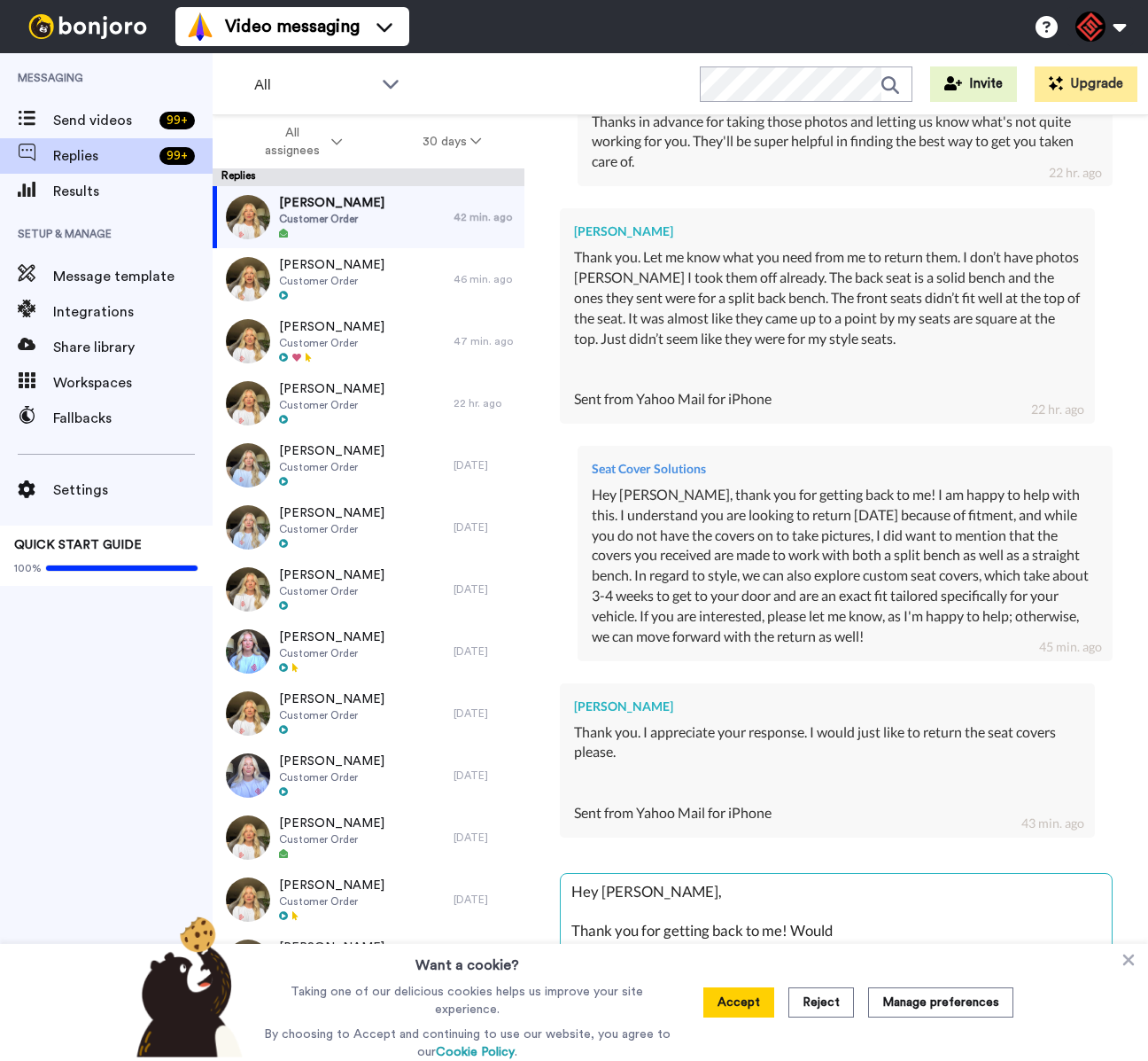
type textarea "Hey [PERSON_NAME], Thank you for getting back to me! Would i"
type textarea "x"
type textarea "Hey [PERSON_NAME], Thank you for getting back to me! Would it"
type textarea "x"
type textarea "Hey [PERSON_NAME], Thank you for getting back to me! Would it"
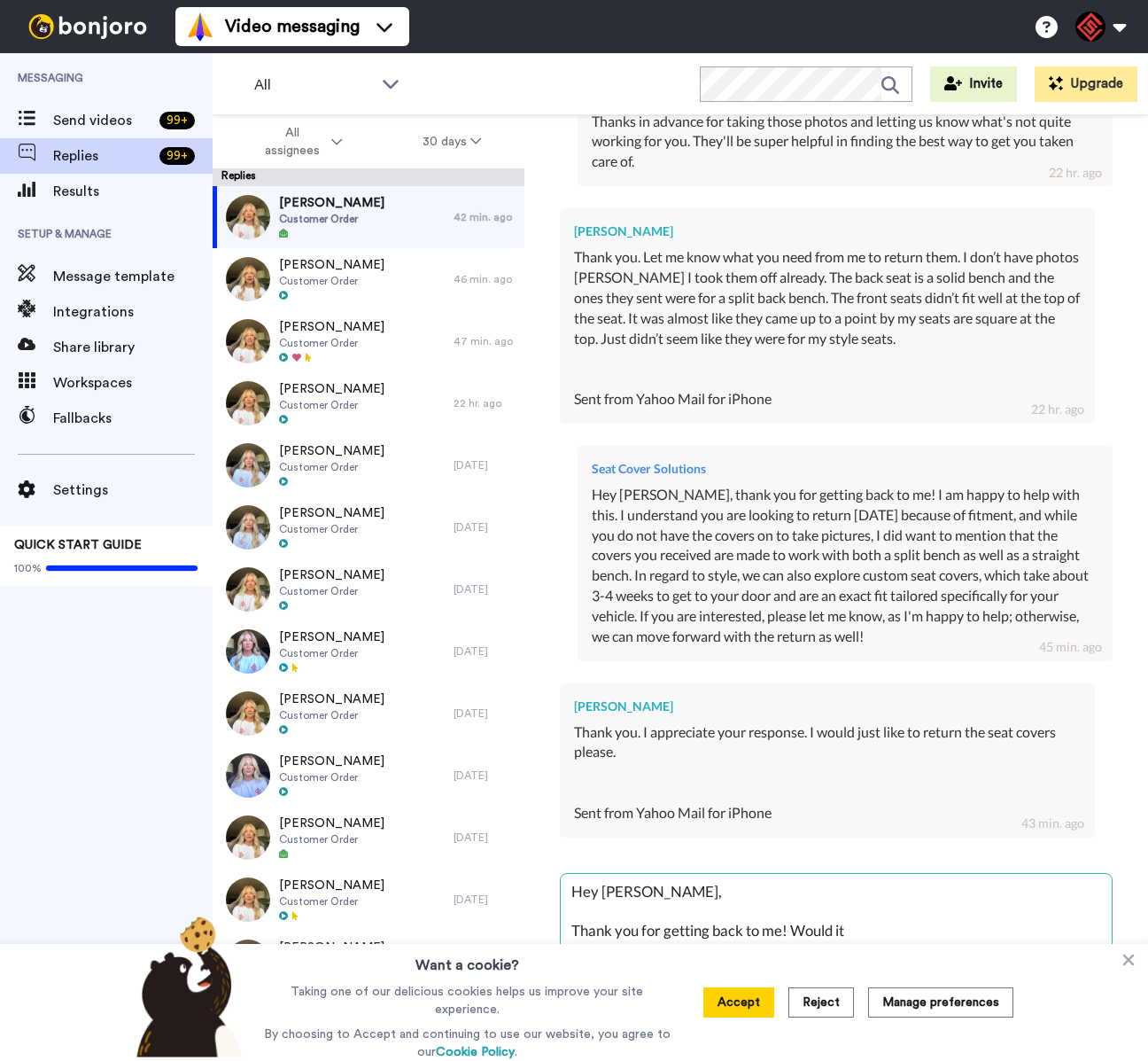
type textarea "x"
type textarea "Hey [PERSON_NAME], Thank you for getting back to me! Would it h"
type textarea "x"
type textarea "Hey [PERSON_NAME], Thank you for getting back to me! Would it ha"
type textarea "x"
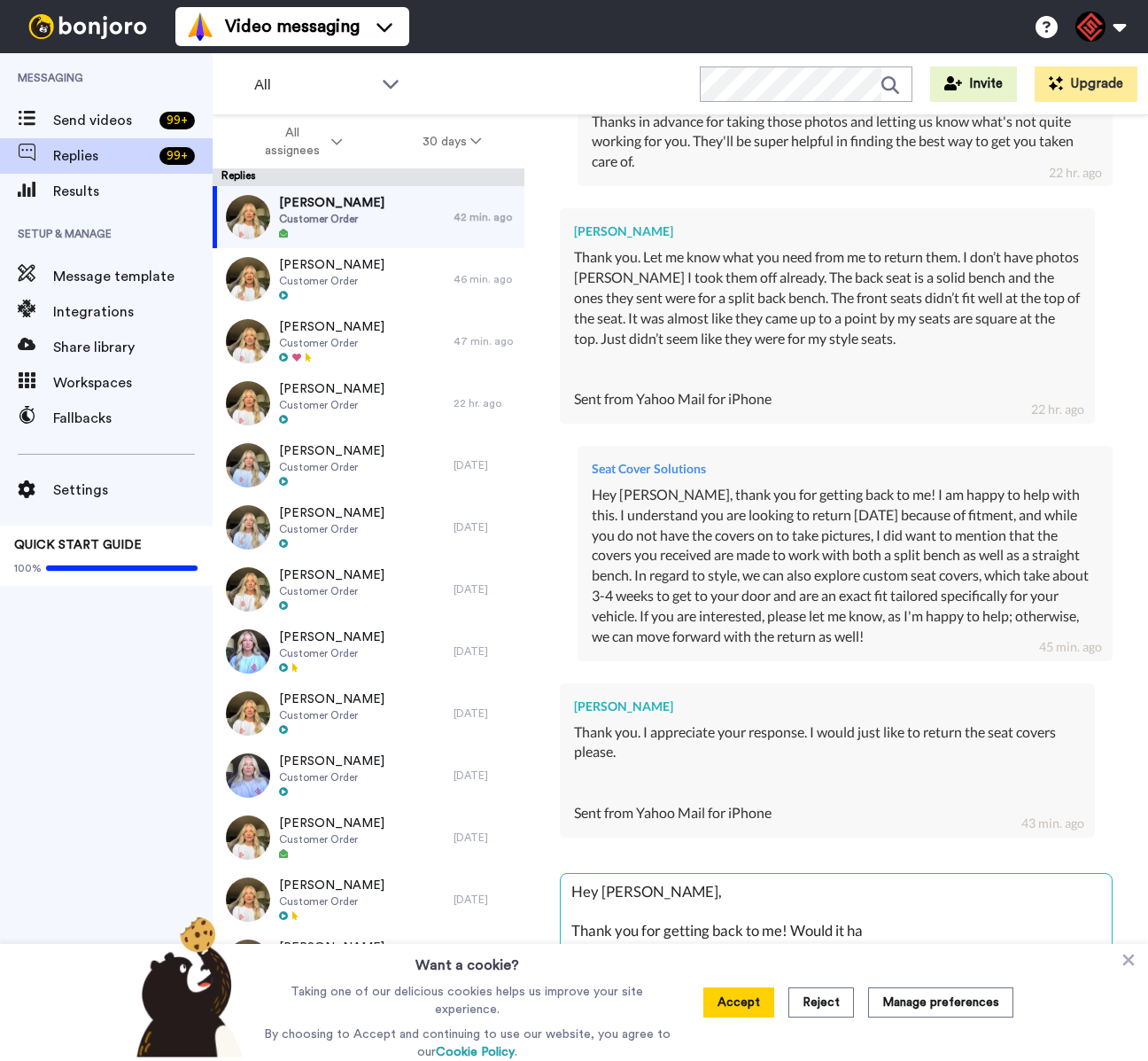
type textarea "Hey [PERSON_NAME], Thank you for getting back to me! Would it han"
type textarea "x"
type textarea "Hey [PERSON_NAME], Thank you for getting back to me! Would it hang"
type textarea "x"
type textarea "Hey [PERSON_NAME], Thank you for getting back to me! Would it hange"
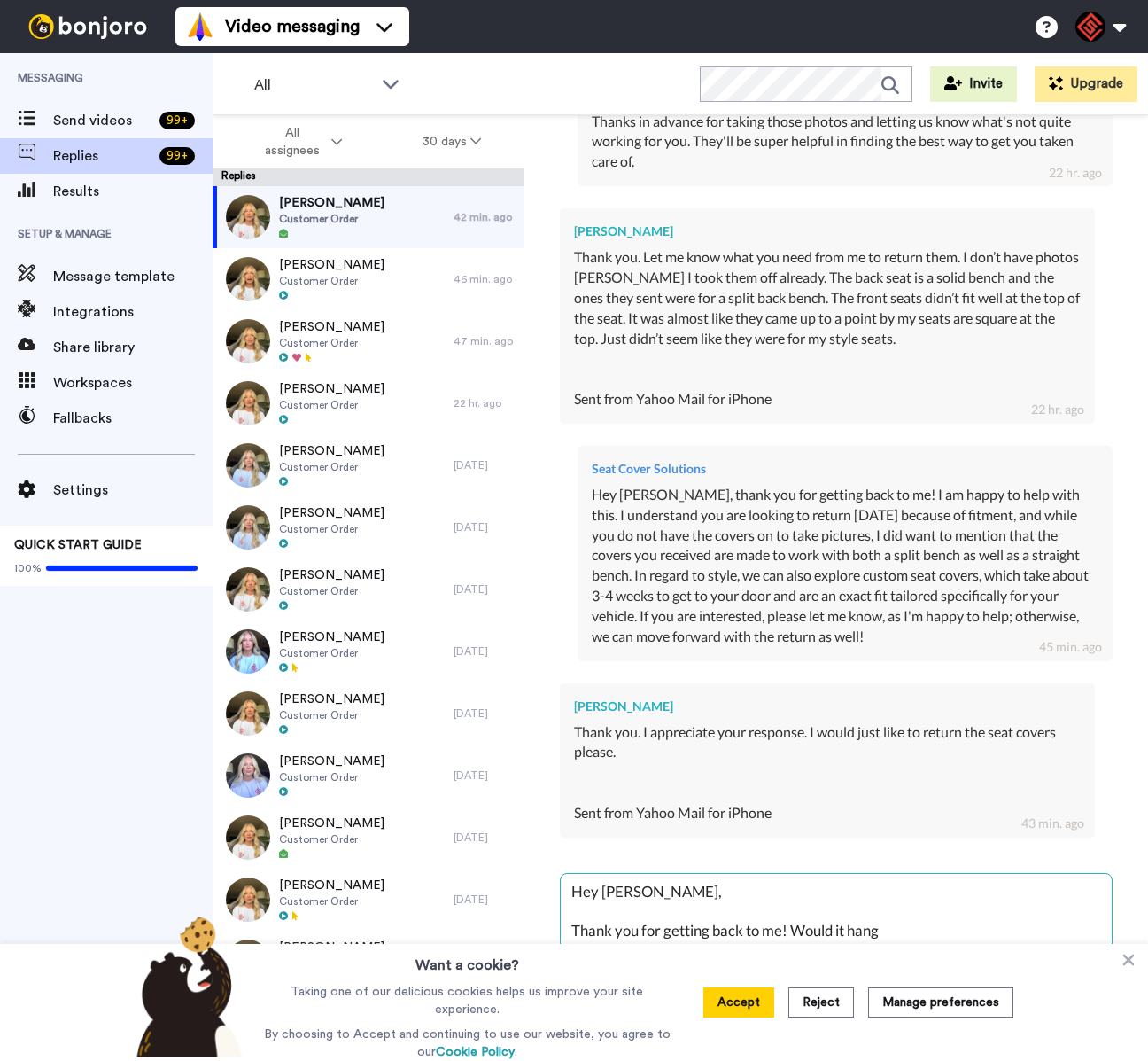
type textarea "x"
type textarea "Hey [PERSON_NAME], Thank you for getting back to me! Would it hange"
type textarea "x"
type textarea "Hey [PERSON_NAME], Thank you for getting back to me! Would it hange y"
type textarea "x"
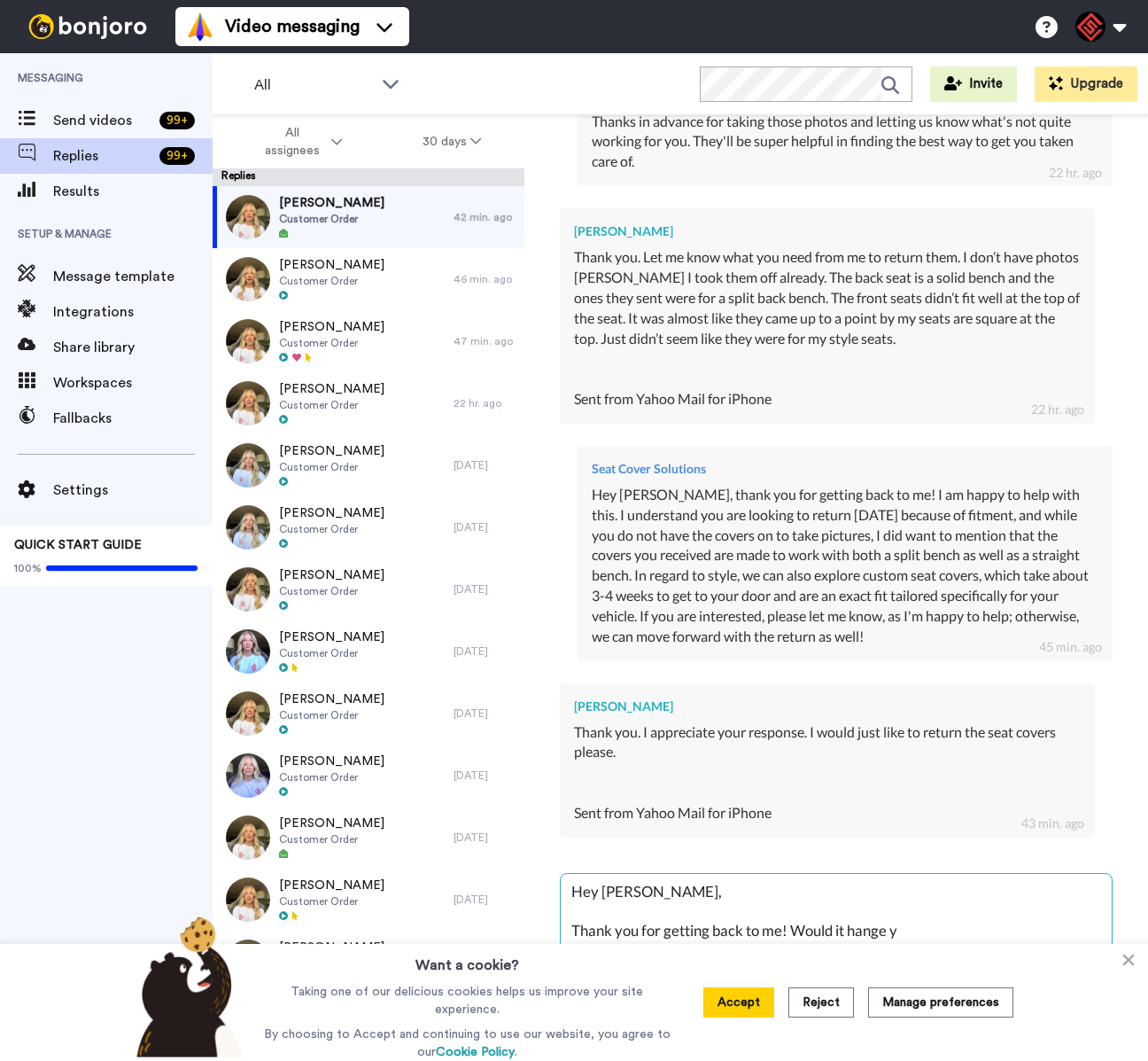
type textarea "Hey [PERSON_NAME], Thank you for getting back to me! Would it hange yo"
type textarea "x"
type textarea "Hey [PERSON_NAME], Thank you for getting back to me! Would it hange you"
type textarea "x"
type textarea "Hey [PERSON_NAME], Thank you for getting back to me! Would it hange your"
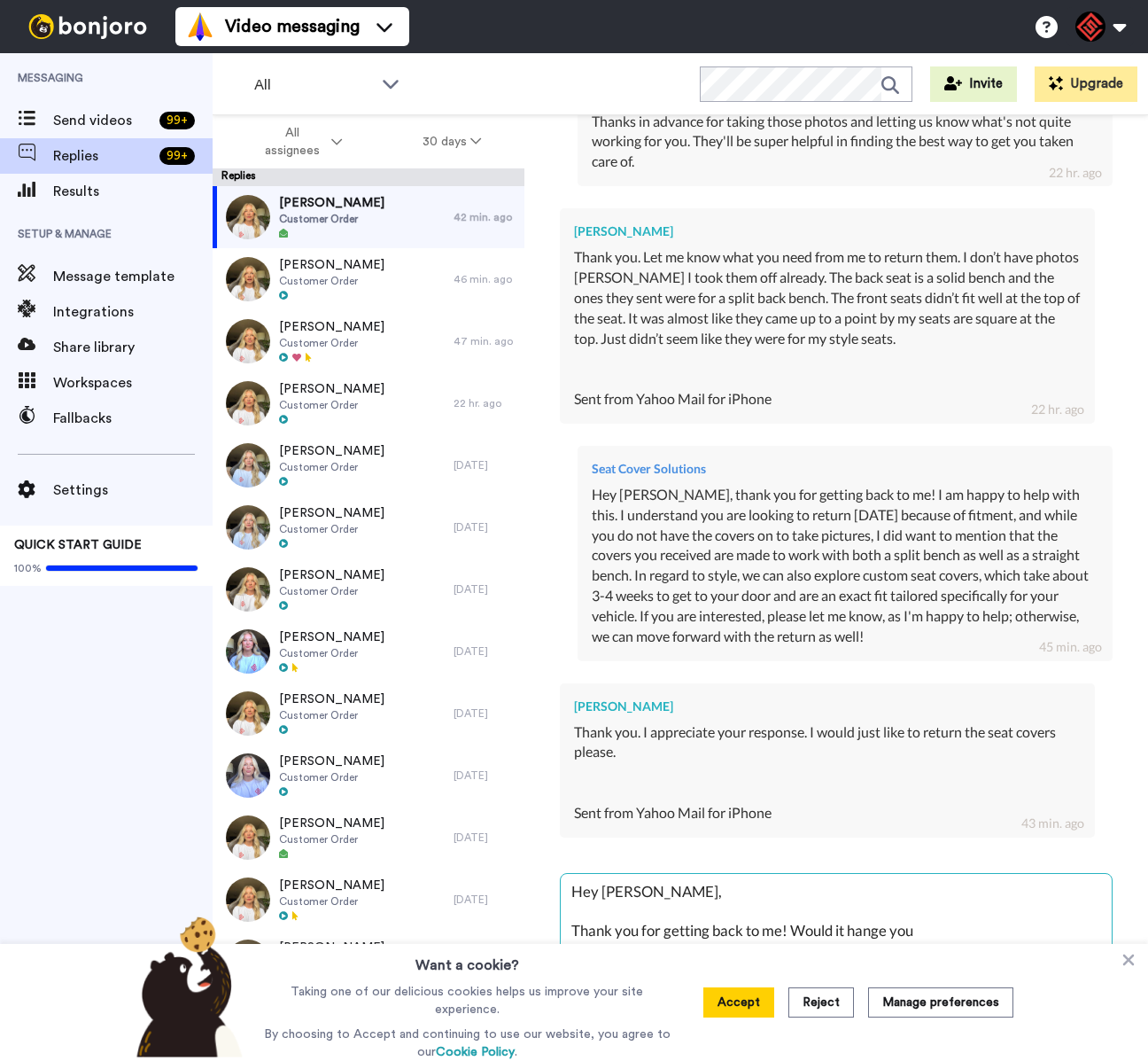
type textarea "x"
type textarea "Hey [PERSON_NAME], Thank you for getting back to me! Would it hange your"
type textarea "x"
type textarea "Hey [PERSON_NAME], Thank you for getting back to me! Would it hange your m"
type textarea "x"
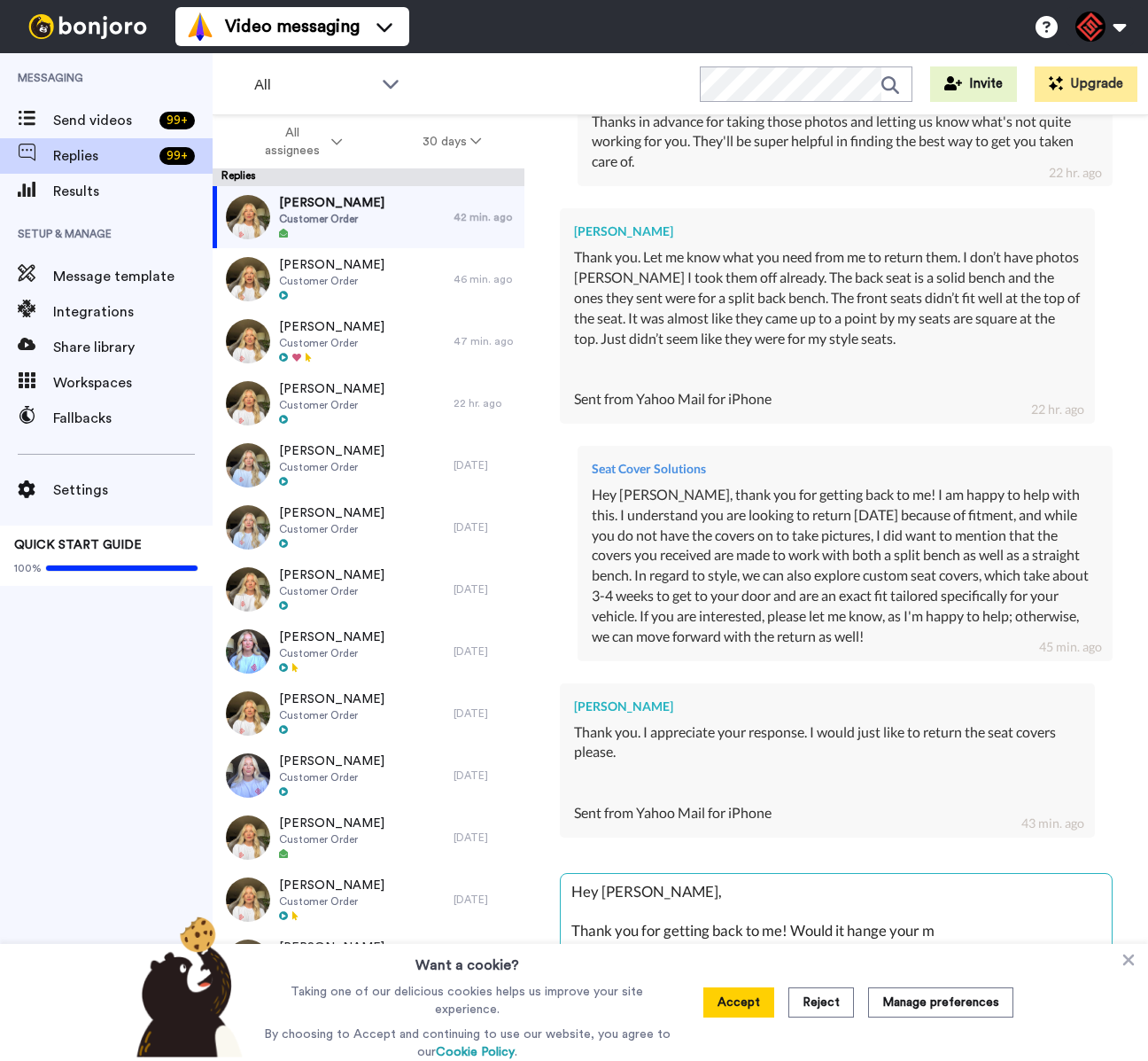
type textarea "Hey [PERSON_NAME], Thank you for getting back to me! Would it hange your"
type textarea "x"
type textarea "Hey [PERSON_NAME], Thank you for getting back to me! Would it hange your"
type textarea "x"
type textarea "Hey [PERSON_NAME], Thank you for getting back to me! Would it hange you"
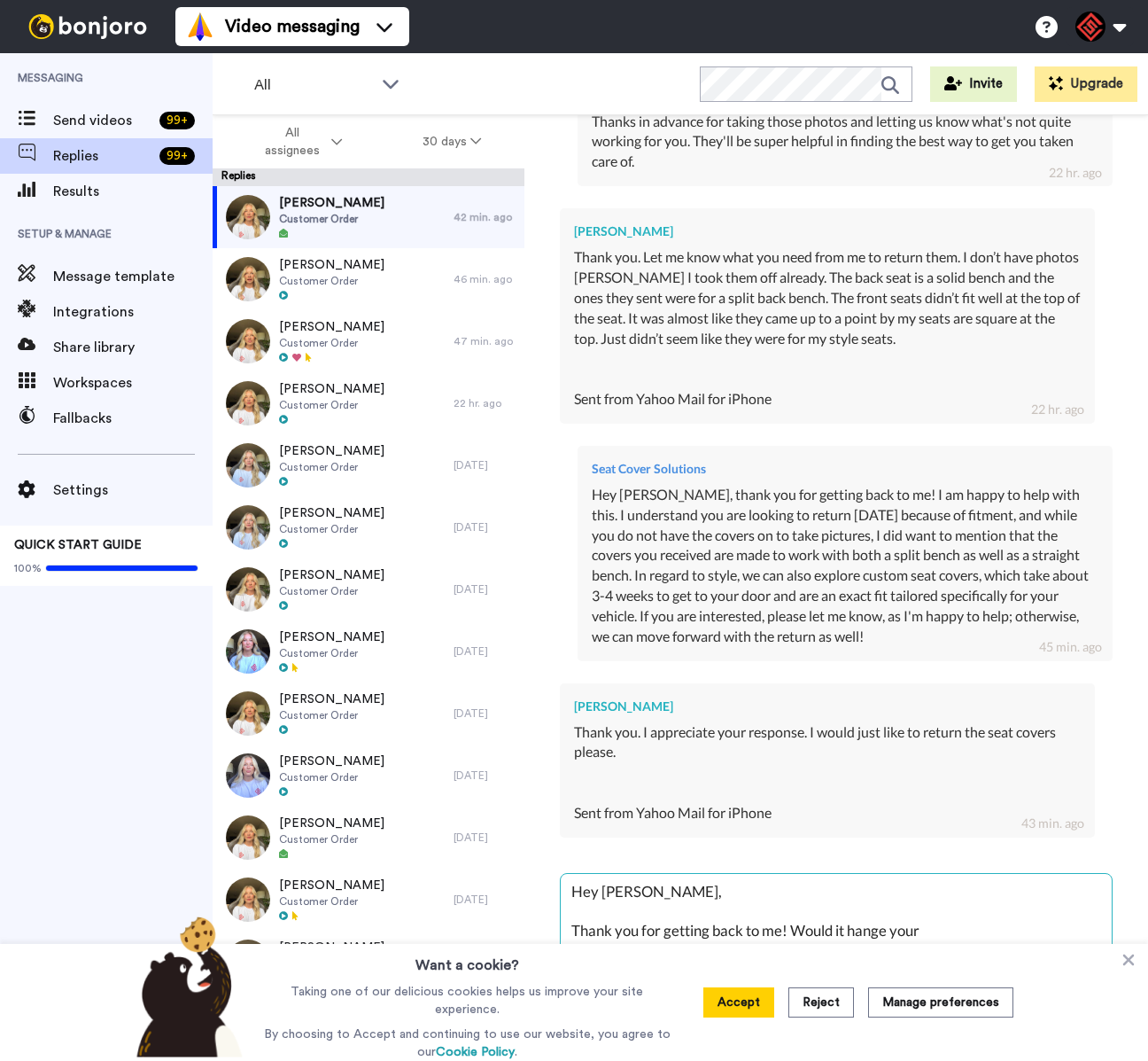
type textarea "x"
type textarea "Hey [PERSON_NAME], Thank you for getting back to me! Would it hange yo"
type textarea "x"
type textarea "Hey [PERSON_NAME], Thank you for getting back to me! Would it hange y"
type textarea "x"
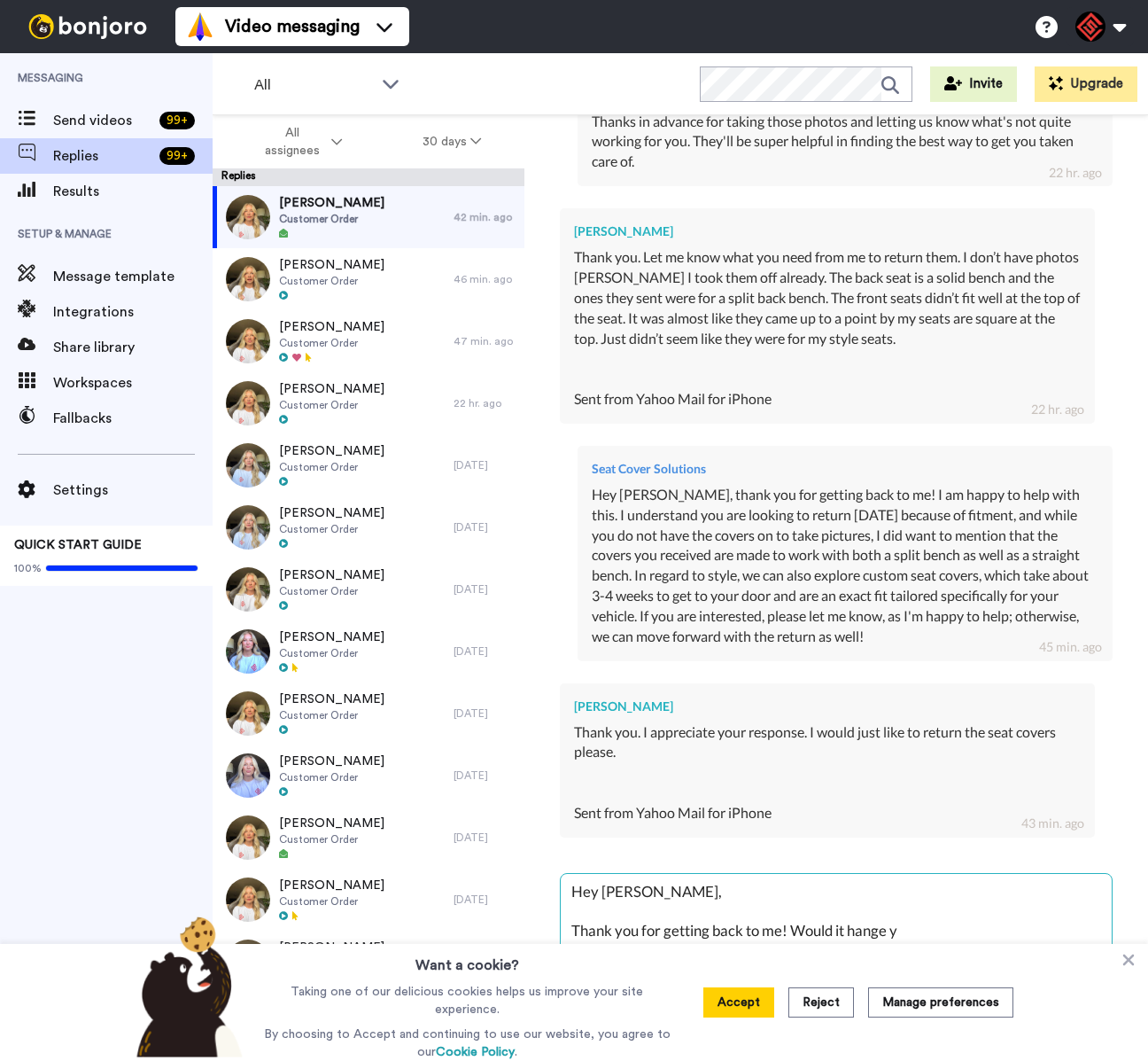
type textarea "Hey [PERSON_NAME], Thank you for getting back to me! Would it hange"
type textarea "x"
type textarea "Hey [PERSON_NAME], Thank you for getting back to me! Would it hange"
type textarea "x"
type textarea "Hey [PERSON_NAME], Thank you for getting back to me! Would it hang"
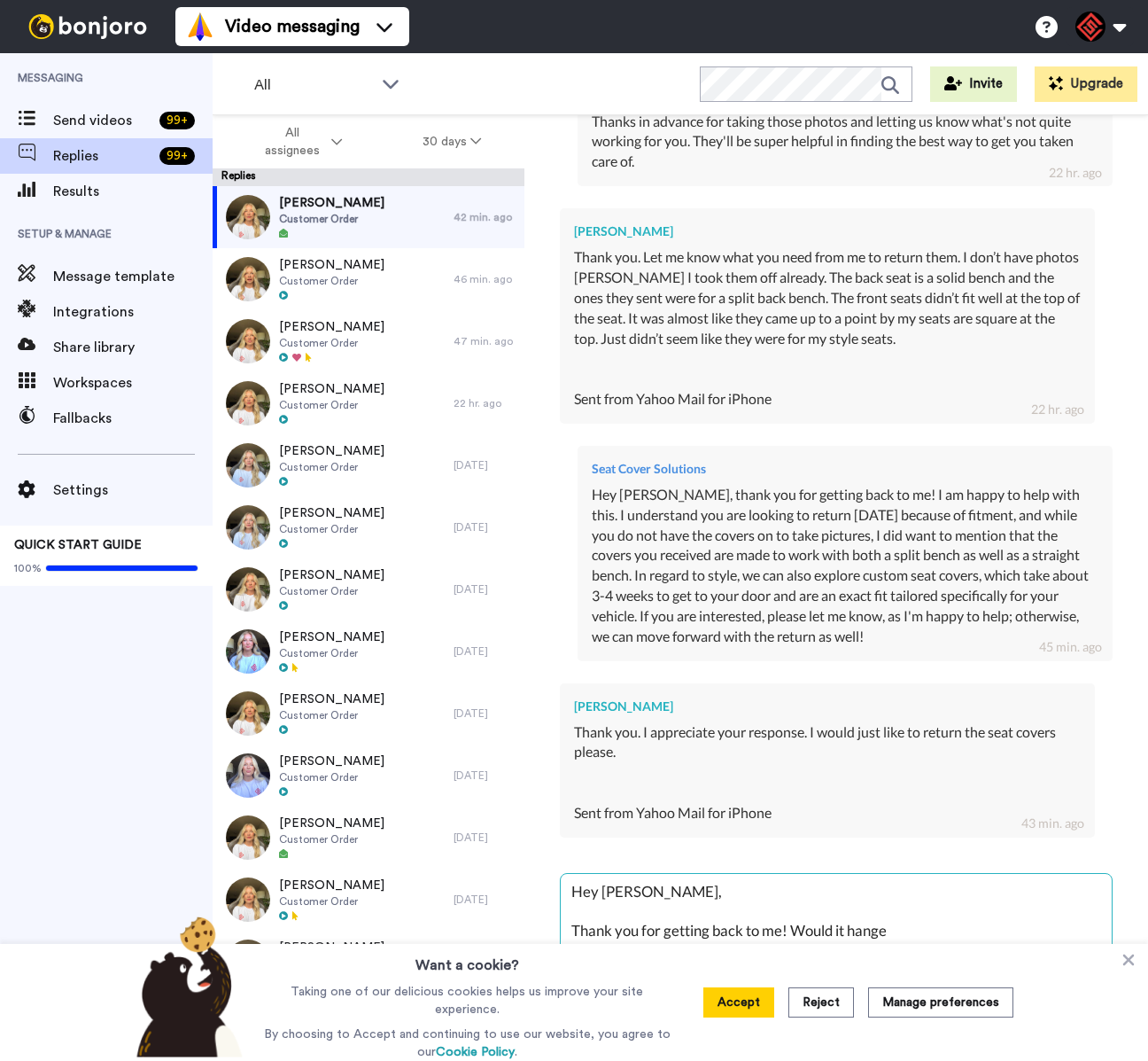
type textarea "x"
type textarea "Hey [PERSON_NAME], Thank you for getting back to me! Would it han"
type textarea "x"
type textarea "Hey [PERSON_NAME], Thank you for getting back to me! Would it ha"
type textarea "x"
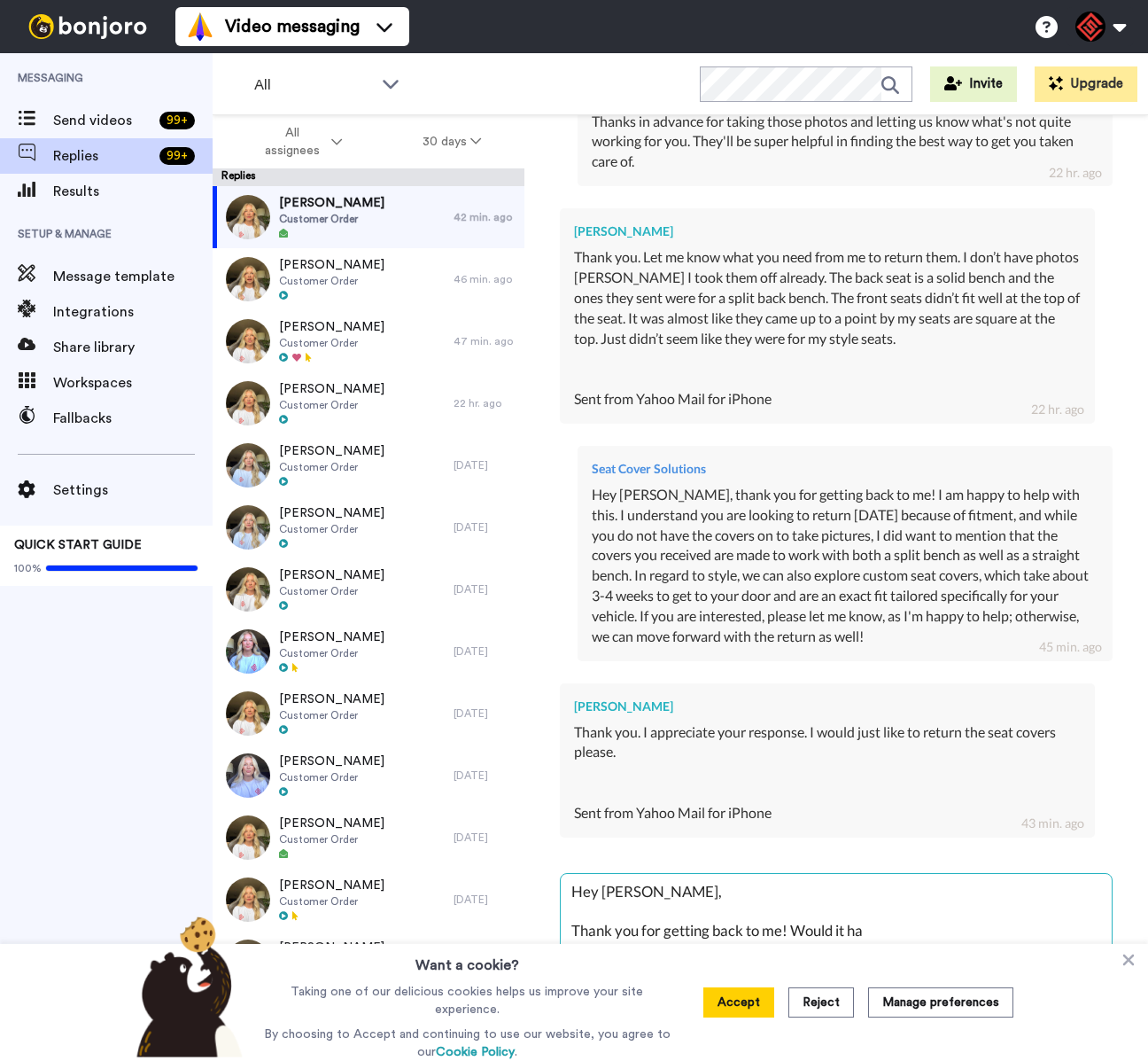
type textarea "Hey [PERSON_NAME], Thank you for getting back to me! Would it h"
type textarea "x"
type textarea "Hey [PERSON_NAME], Thank you for getting back to me! Would it"
type textarea "x"
type textarea "Hey [PERSON_NAME], Thank you for getting back to me! Would it"
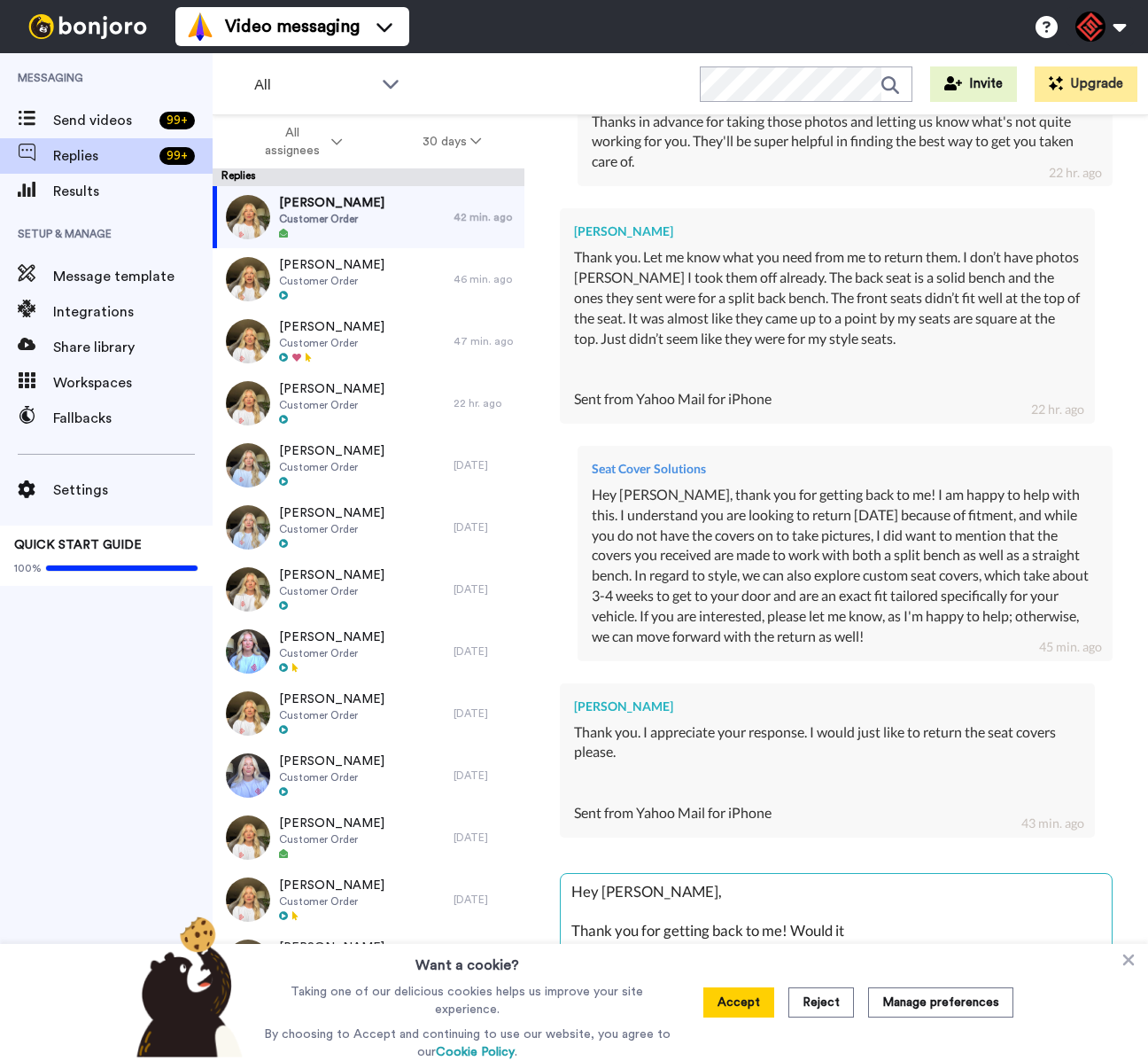
type textarea "x"
type textarea "Hey [PERSON_NAME], Thank you for getting back to me! Would i"
type textarea "x"
type textarea "Hey [PERSON_NAME], Thank you for getting back to me! Would"
type textarea "x"
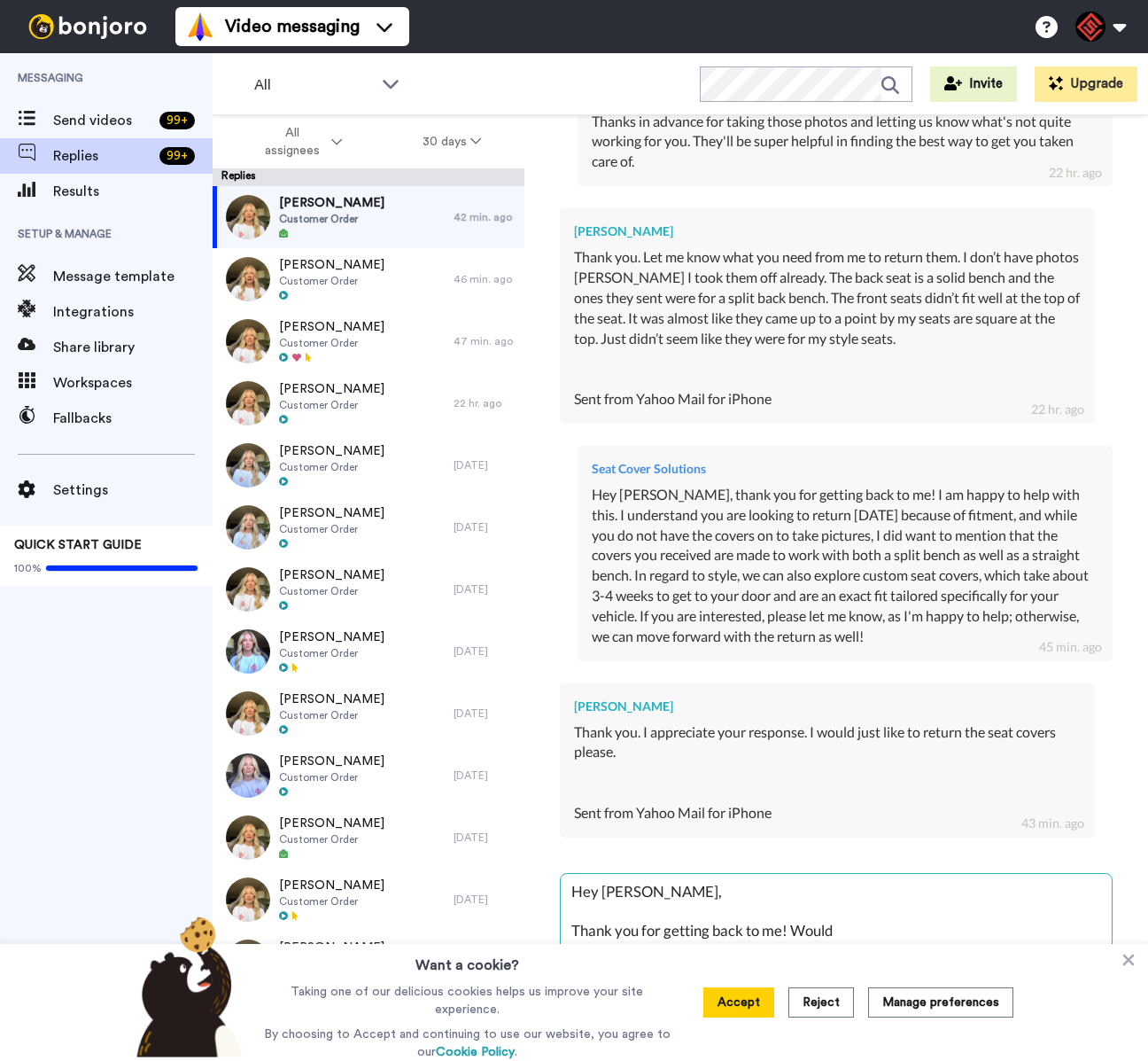
type textarea "Hey [PERSON_NAME], Thank you for getting back to me! Would"
type textarea "x"
type textarea "Hey [PERSON_NAME], Thank you for getting back to me! Woul"
type textarea "x"
type textarea "Hey [PERSON_NAME], Thank you for getting back to me! Wou"
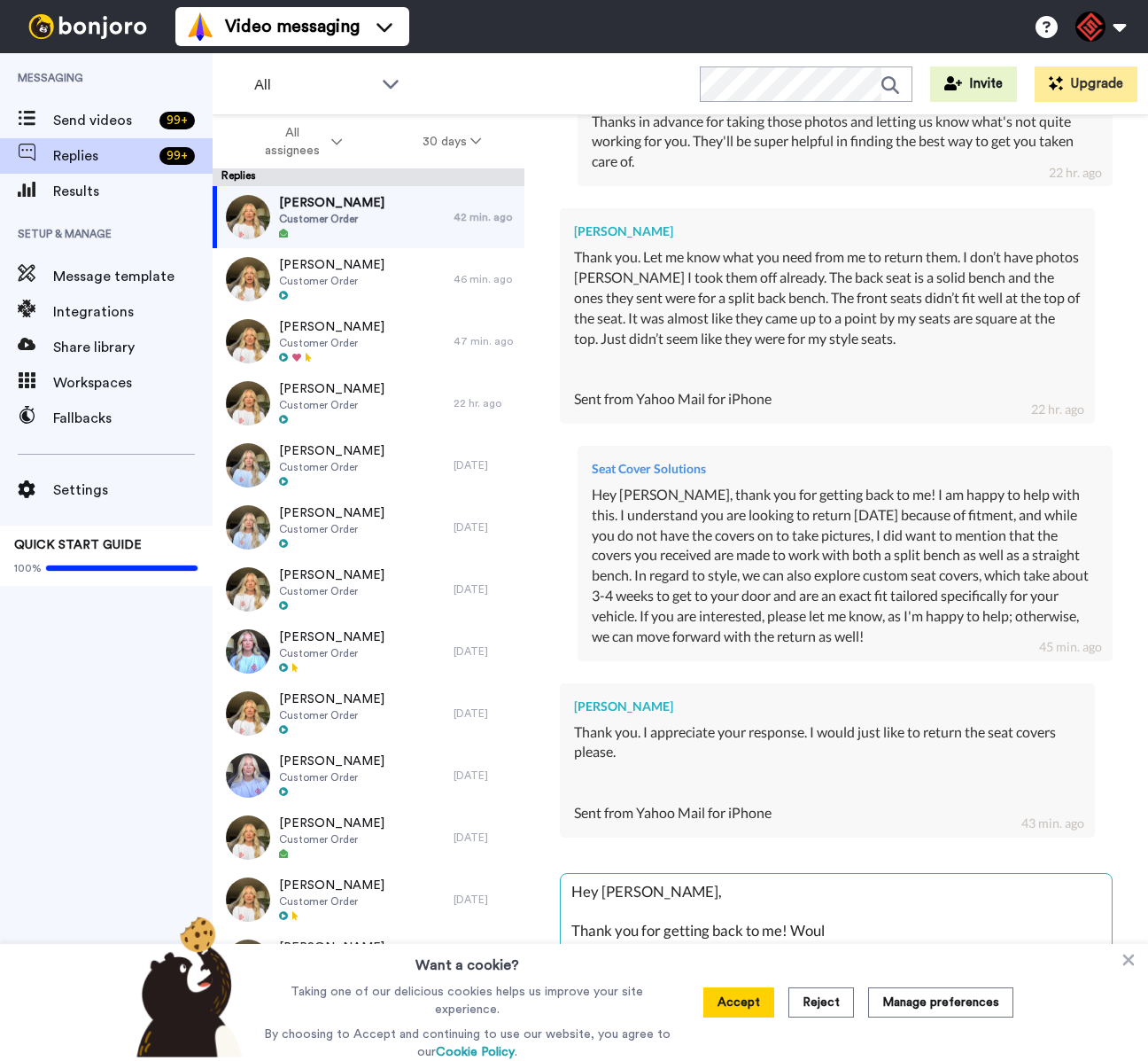
type textarea "x"
type textarea "Hey [PERSON_NAME], Thank you for getting back to me! Wo"
type textarea "x"
type textarea "Hey [PERSON_NAME], Thank you for getting back to me! W"
type textarea "x"
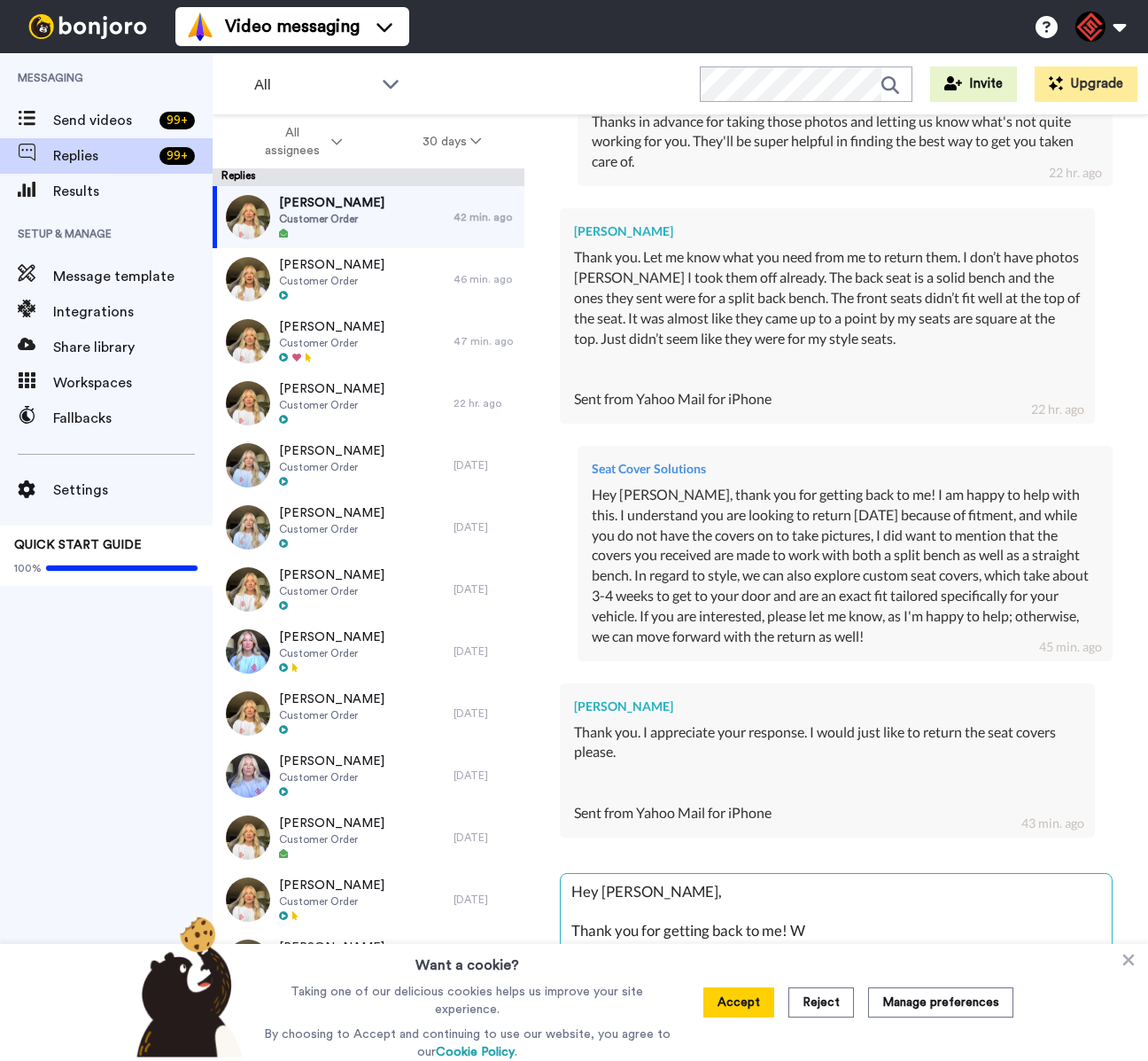
type textarea "Hey [PERSON_NAME], Thank you for getting back to me!"
type textarea "x"
type textarea "Hey [PERSON_NAME], Thank you for getting back to me! I"
type textarea "x"
type textarea "Hey [PERSON_NAME], Thank you for getting back to me! I"
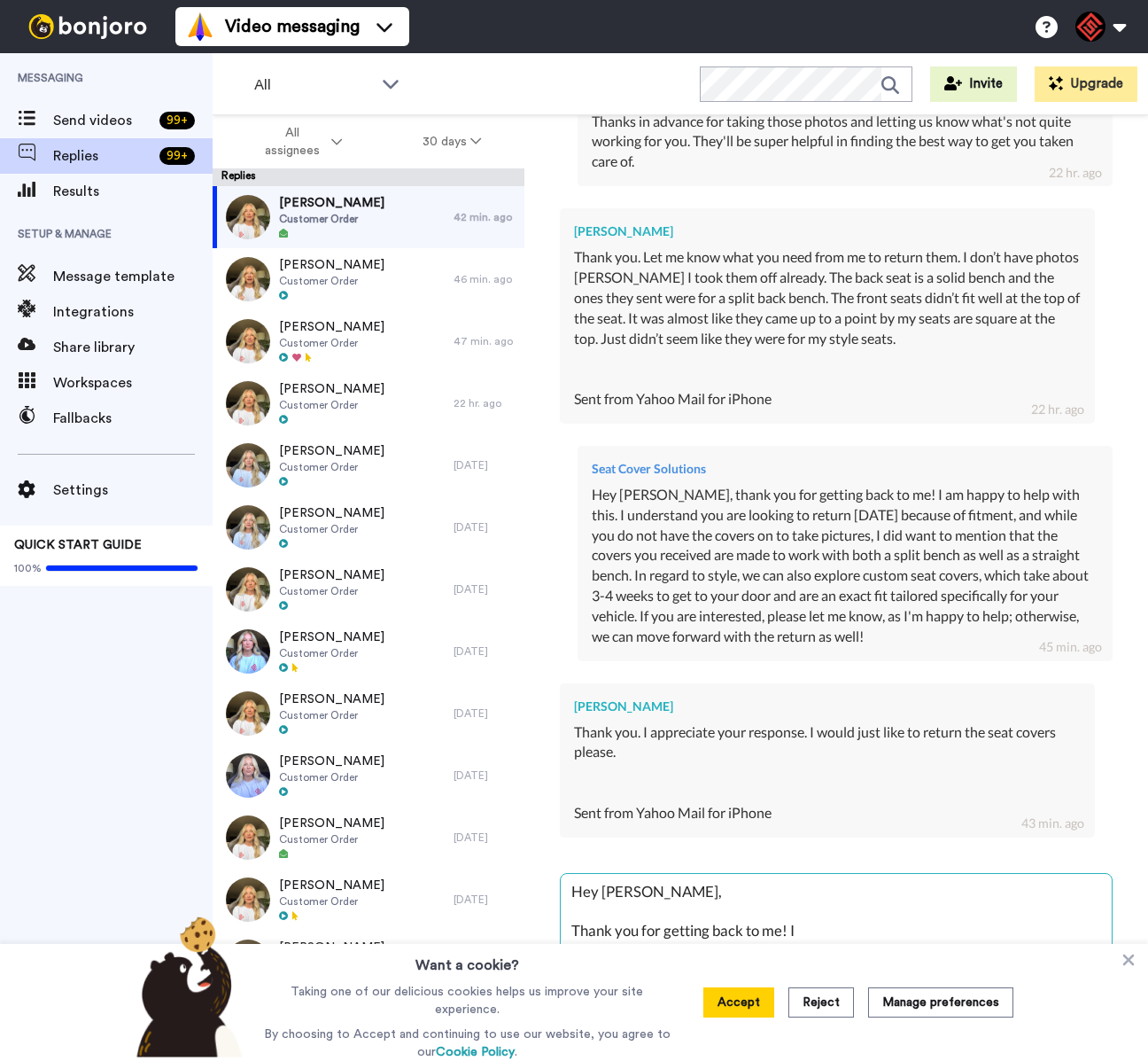
type textarea "x"
type textarea "Hey [PERSON_NAME], Thank you for getting back to me! I a"
type textarea "x"
type textarea "Hey [PERSON_NAME], Thank you for getting back to me! I am"
type textarea "x"
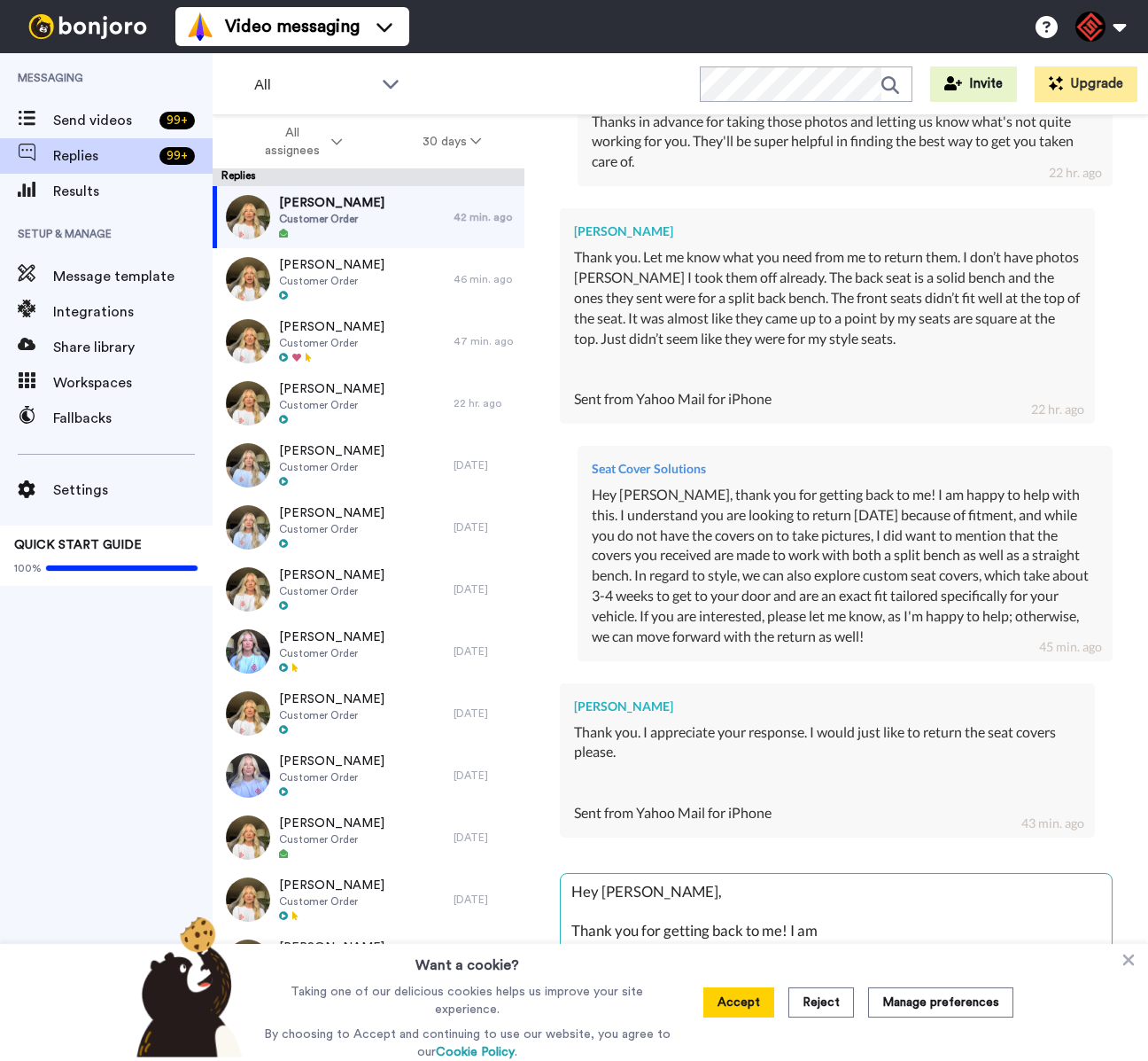
type textarea "Hey [PERSON_NAME], Thank you for getting back to me! I am"
type textarea "x"
type textarea "Hey [PERSON_NAME], Thank you for getting back to me! I am h"
type textarea "x"
type textarea "Hey [PERSON_NAME], Thank you for getting back to me! I am ha"
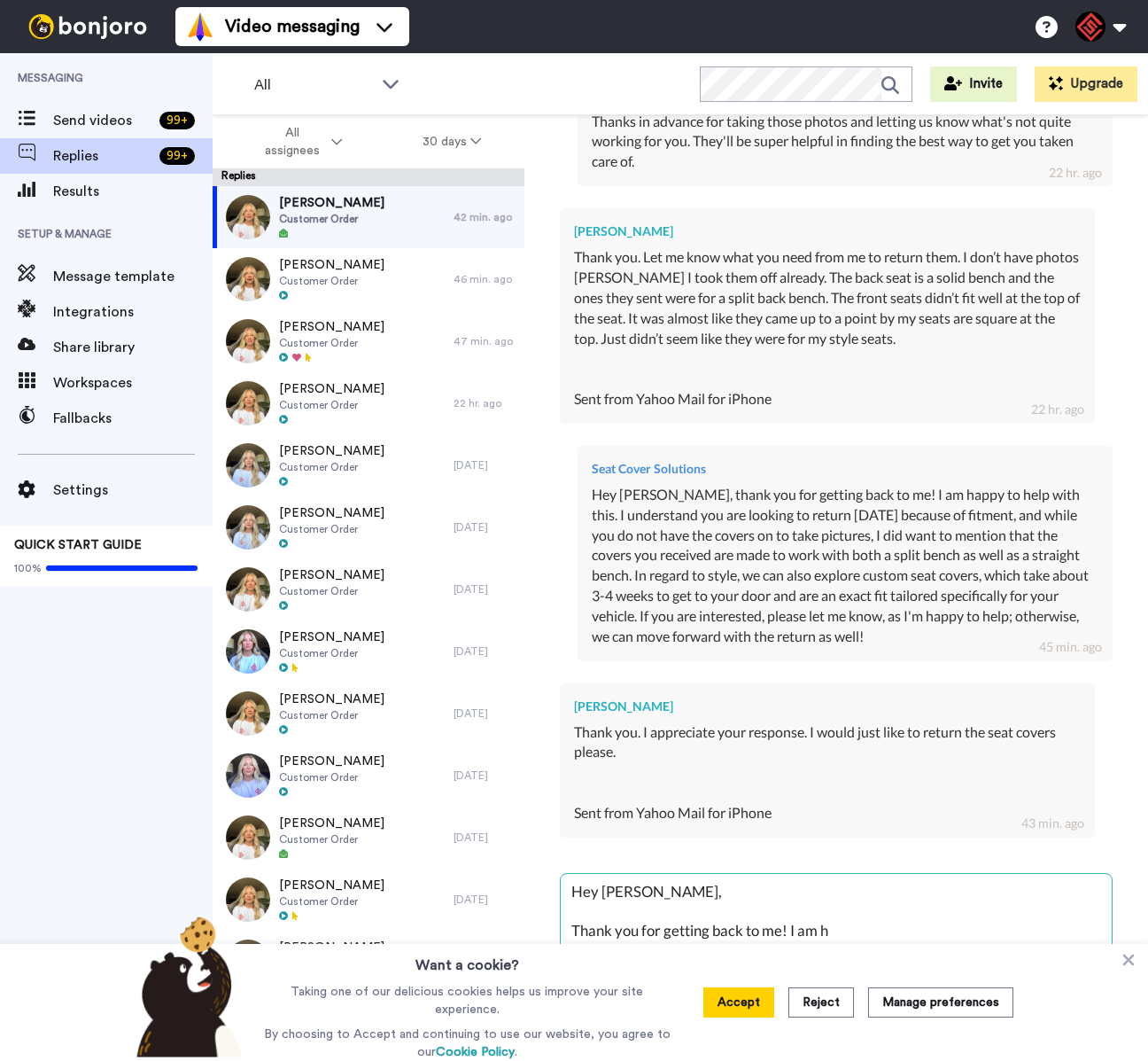
type textarea "x"
type textarea "Hey [PERSON_NAME], Thank you for getting back to me! I am hap"
type textarea "x"
type textarea "Hey [PERSON_NAME], Thank you for getting back to me! I am happ"
type textarea "x"
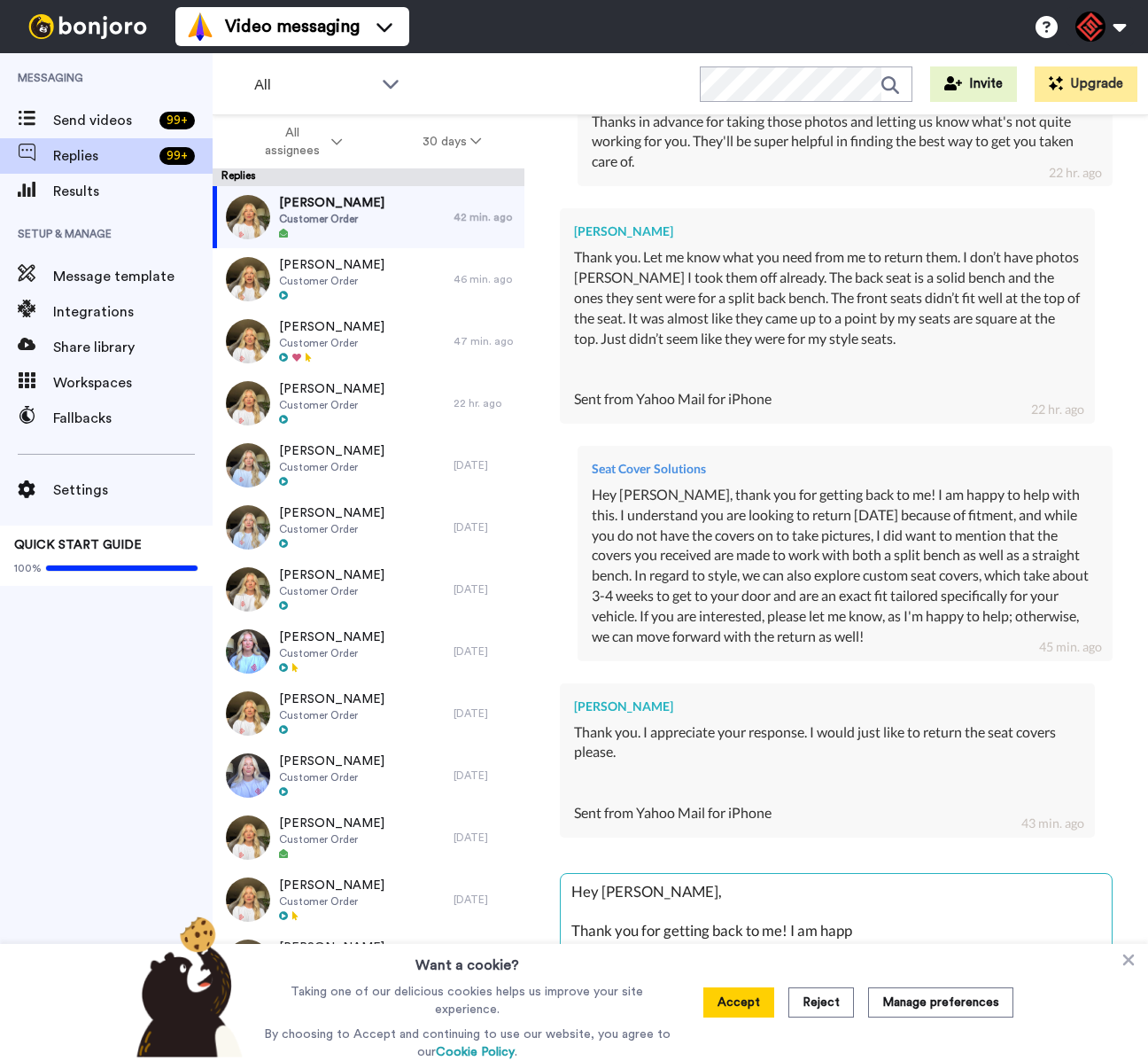
type textarea "Hey [PERSON_NAME], Thank you for getting back to me! I am happy"
type textarea "x"
type textarea "Hey [PERSON_NAME], Thank you for getting back to me! I am happy"
click at [1124, 958] on icon at bounding box center [1129, 960] width 11 height 11
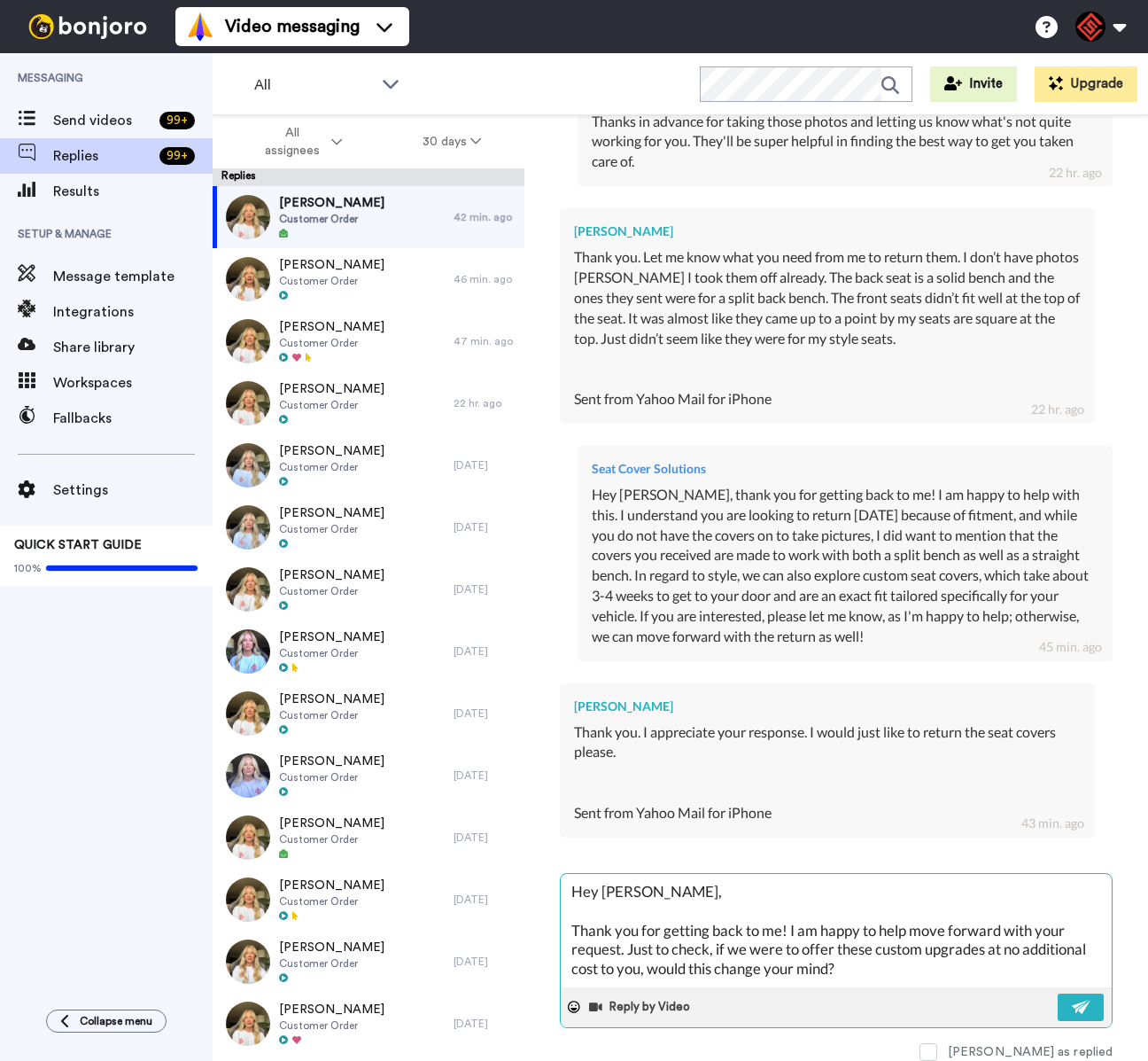
click at [939, 955] on textarea "Hey [PERSON_NAME], Thank you for getting back to me! I am happy to help move fo…" at bounding box center [836, 931] width 551 height 113
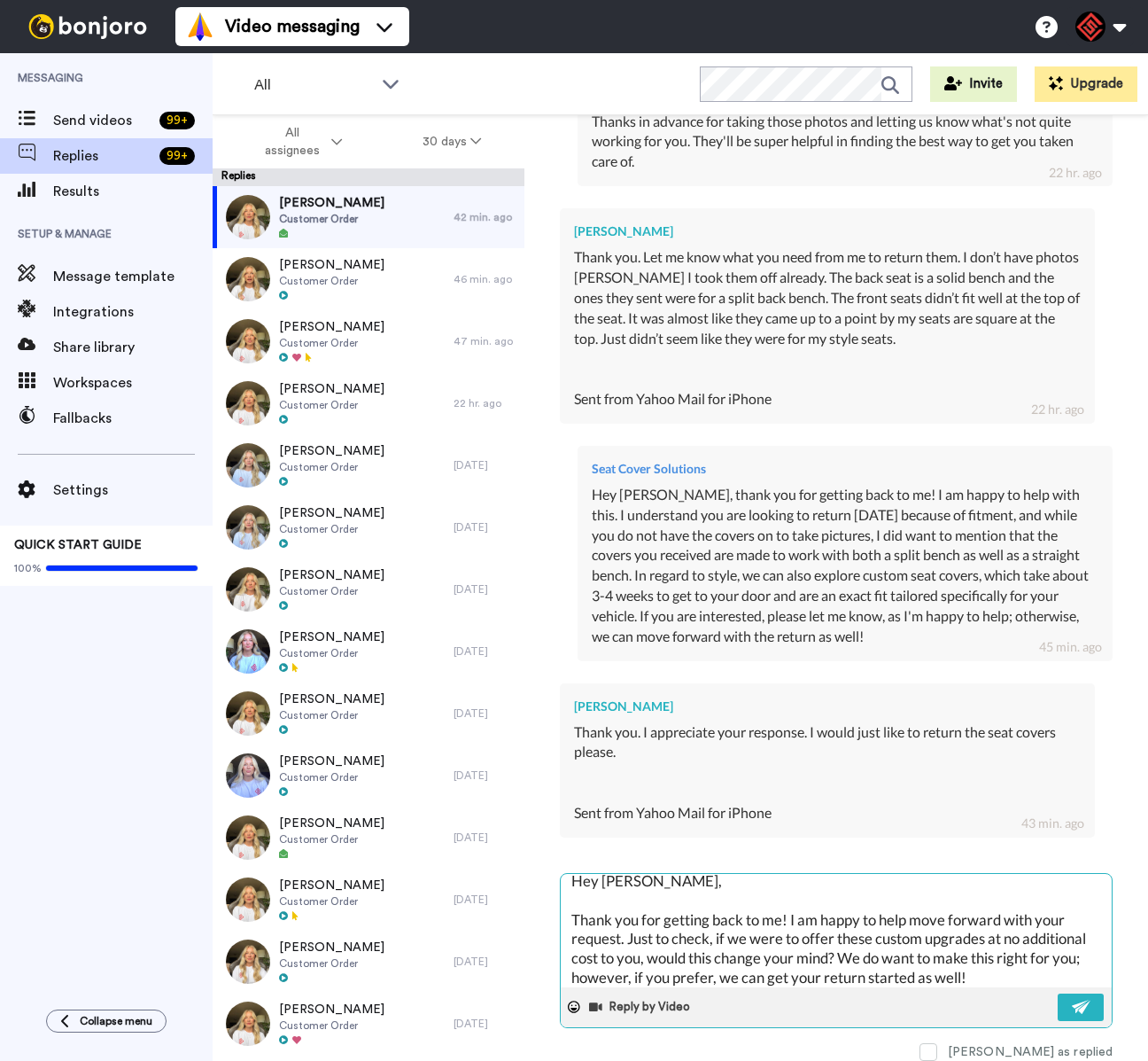
scroll to position [29, 0]
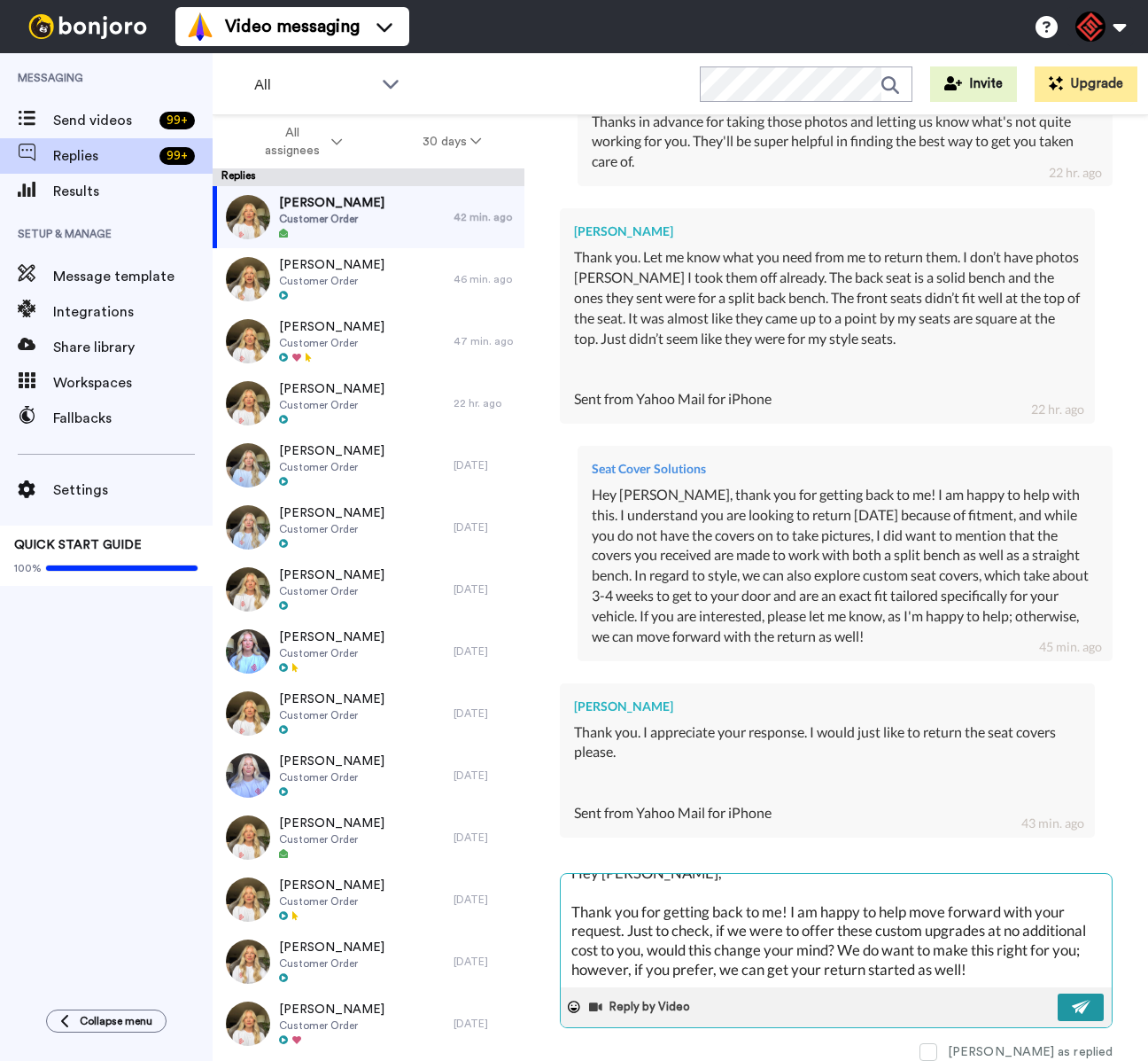
click at [1071, 993] on button at bounding box center [1081, 1007] width 46 height 28
